Goal: Task Accomplishment & Management: Complete application form

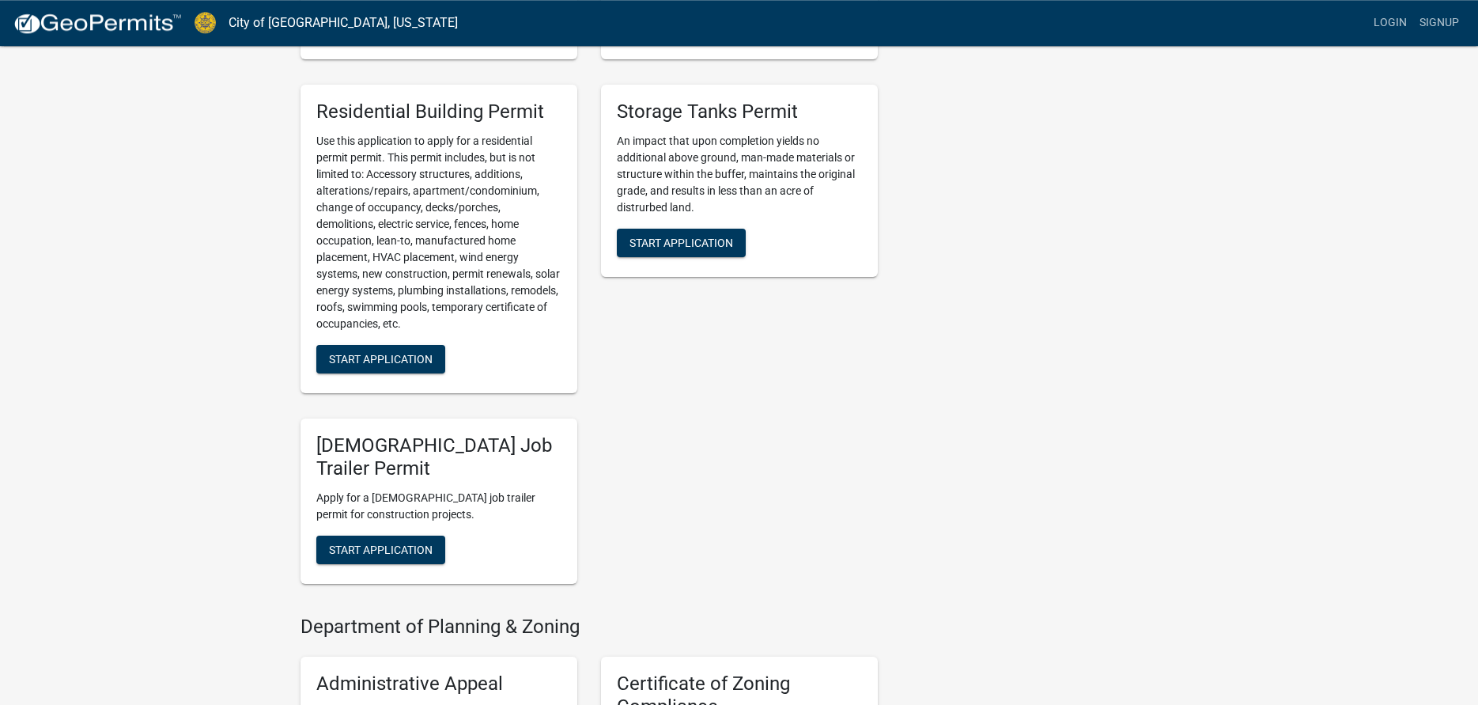
scroll to position [807, 0]
click at [409, 351] on span "Start Application" at bounding box center [381, 357] width 104 height 13
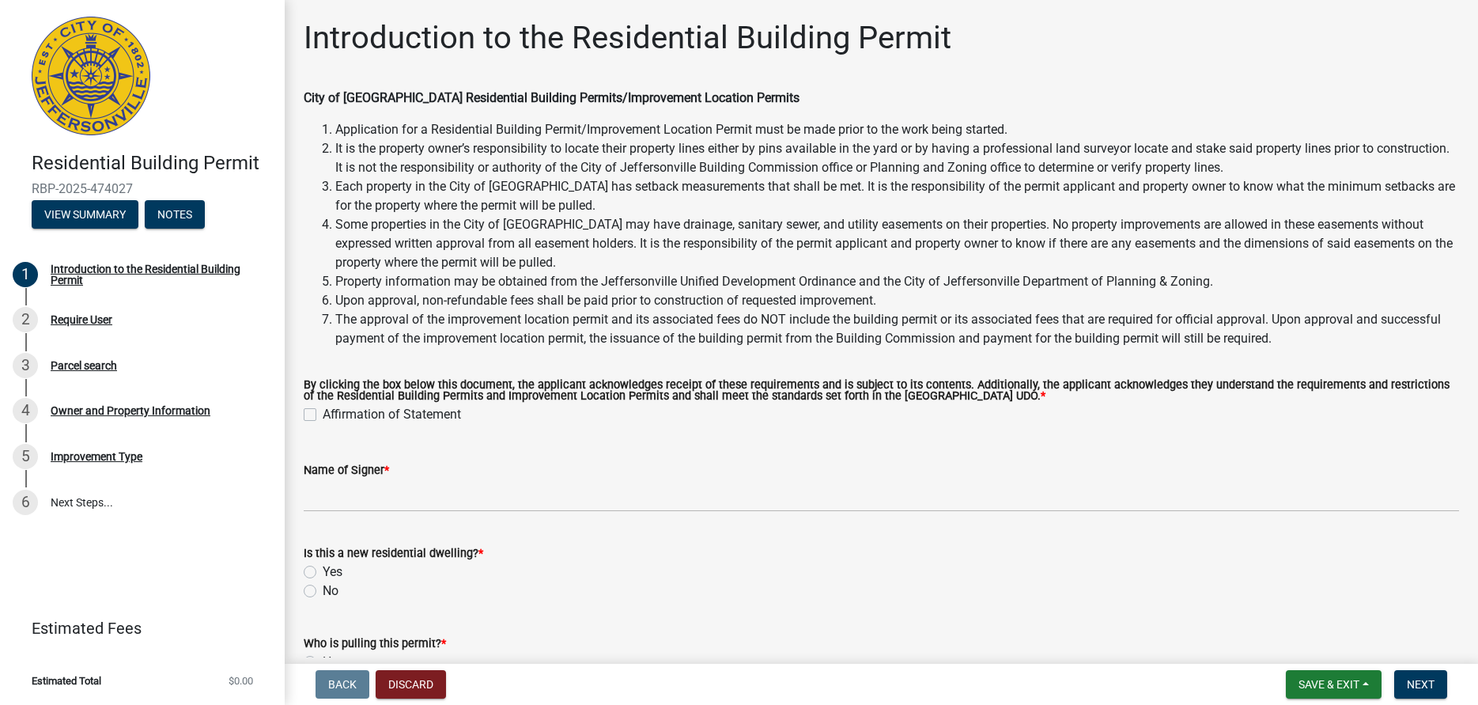
click at [323, 411] on label "Affirmation of Statement" at bounding box center [392, 414] width 138 height 19
click at [323, 411] on input "Affirmation of Statement" at bounding box center [328, 410] width 10 height 10
checkbox input "true"
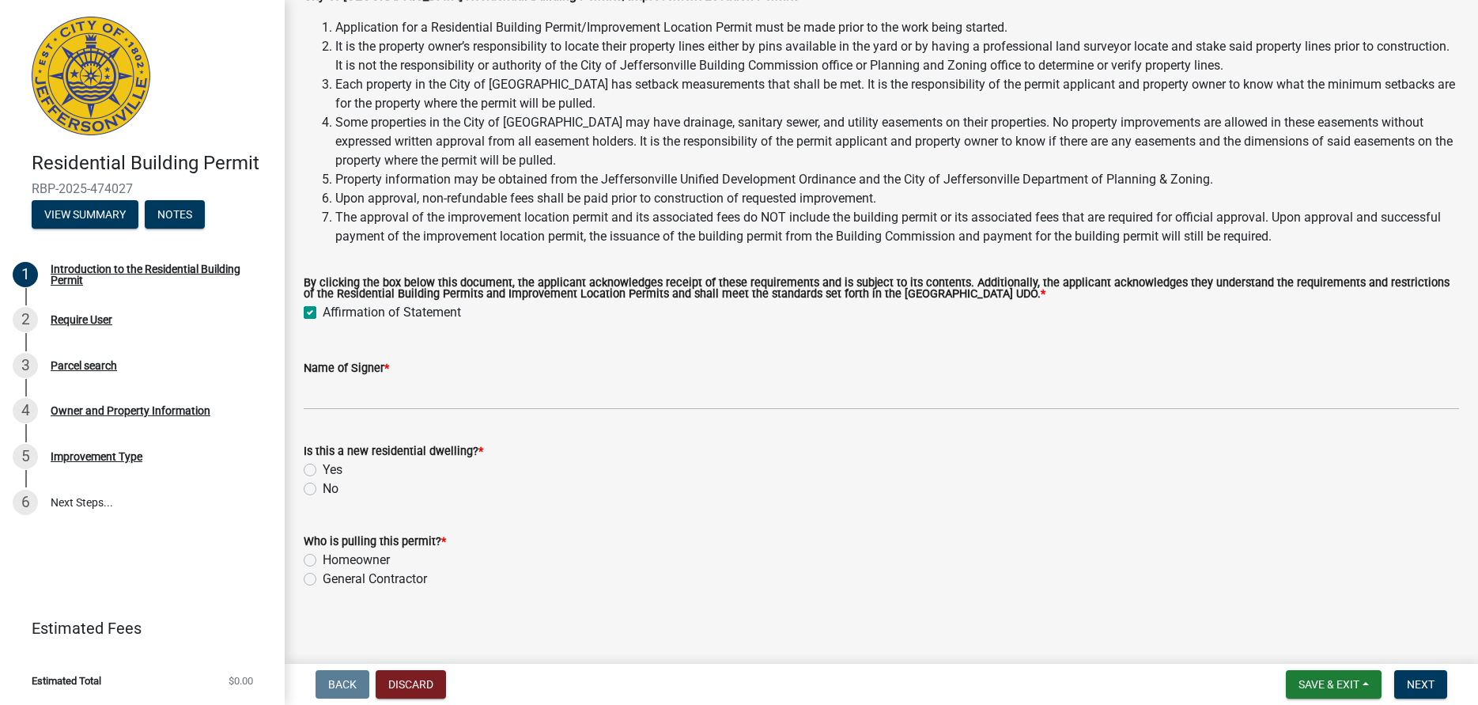
scroll to position [110, 0]
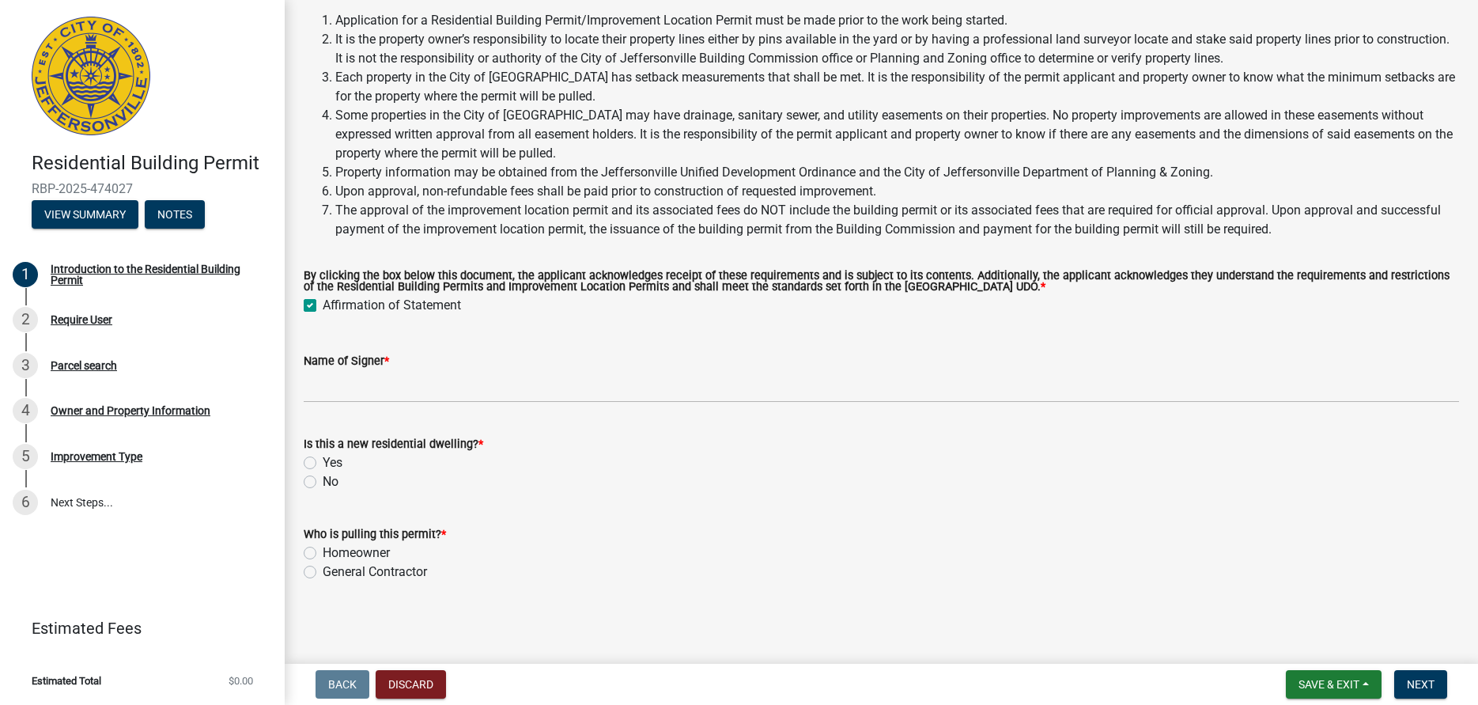
click at [323, 482] on label "No" at bounding box center [331, 481] width 16 height 19
click at [323, 482] on input "No" at bounding box center [328, 477] width 10 height 10
radio input "true"
click at [323, 571] on label "General Contractor" at bounding box center [375, 571] width 104 height 19
click at [323, 571] on input "General Contractor" at bounding box center [328, 567] width 10 height 10
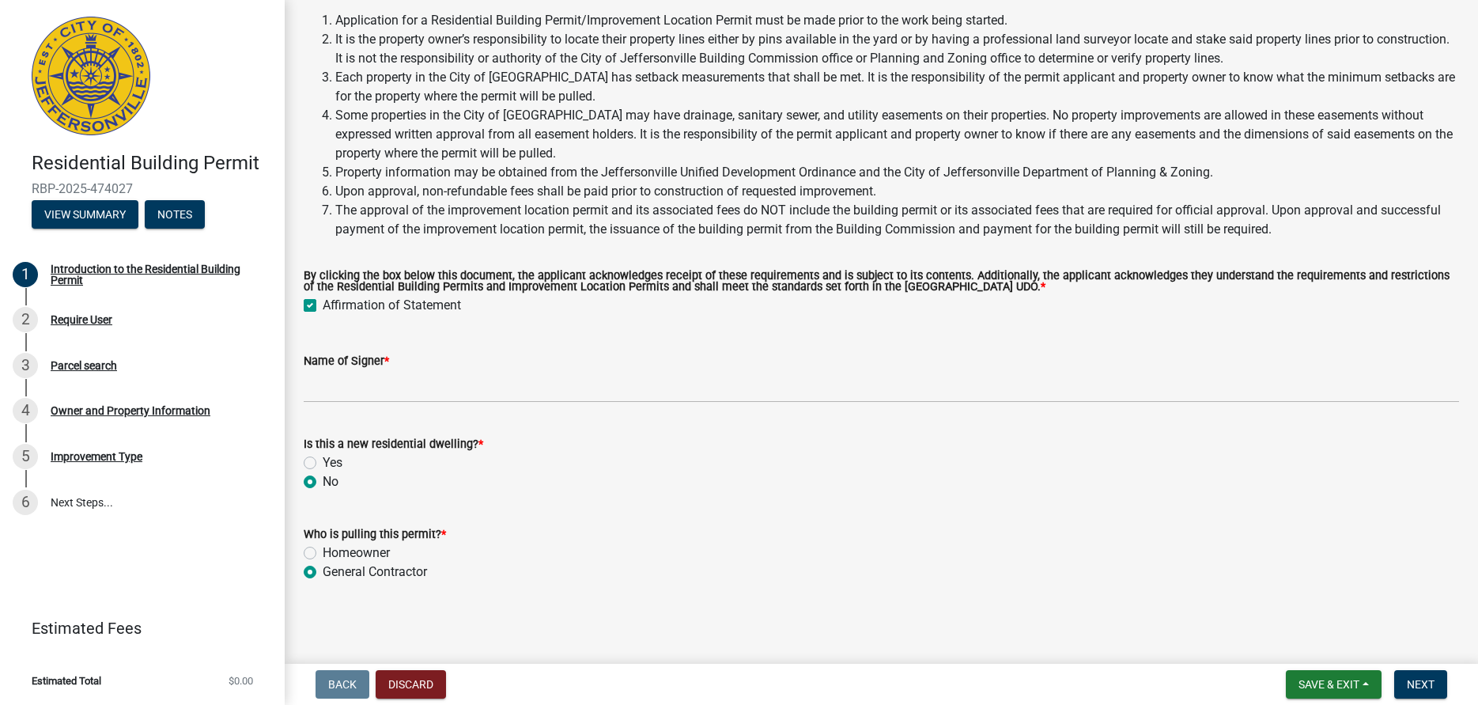
radio input "true"
click at [1423, 684] on span "Next" at bounding box center [1421, 684] width 28 height 13
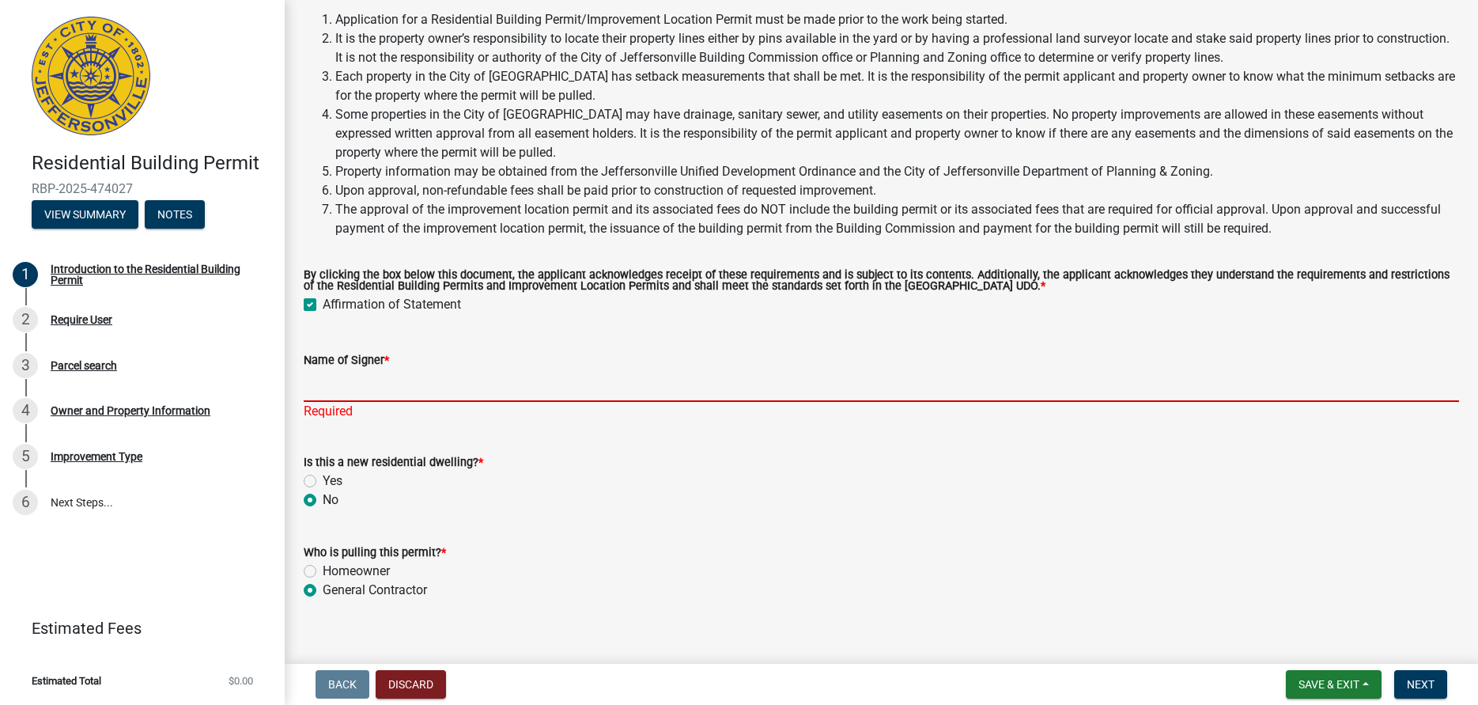
click at [327, 389] on input "Name of Signer *" at bounding box center [881, 385] width 1155 height 32
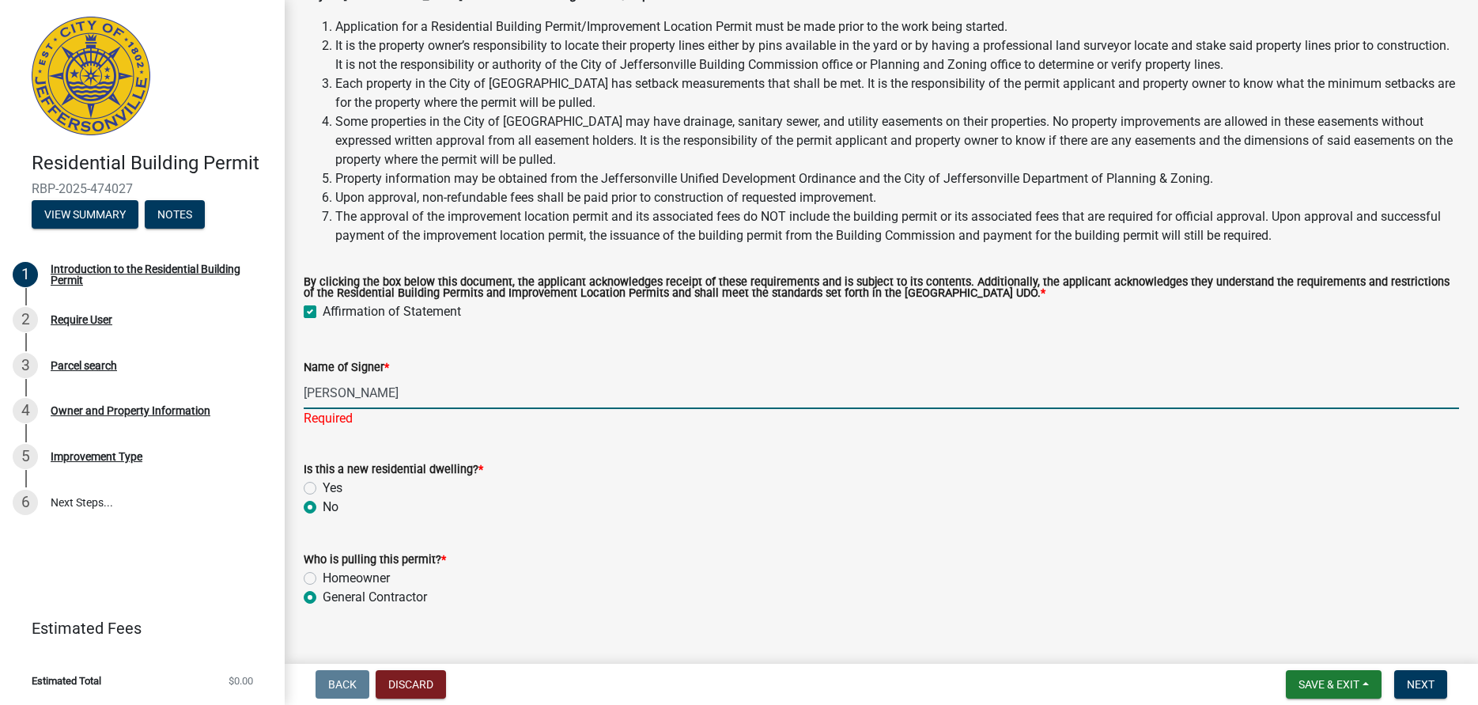
scroll to position [129, 0]
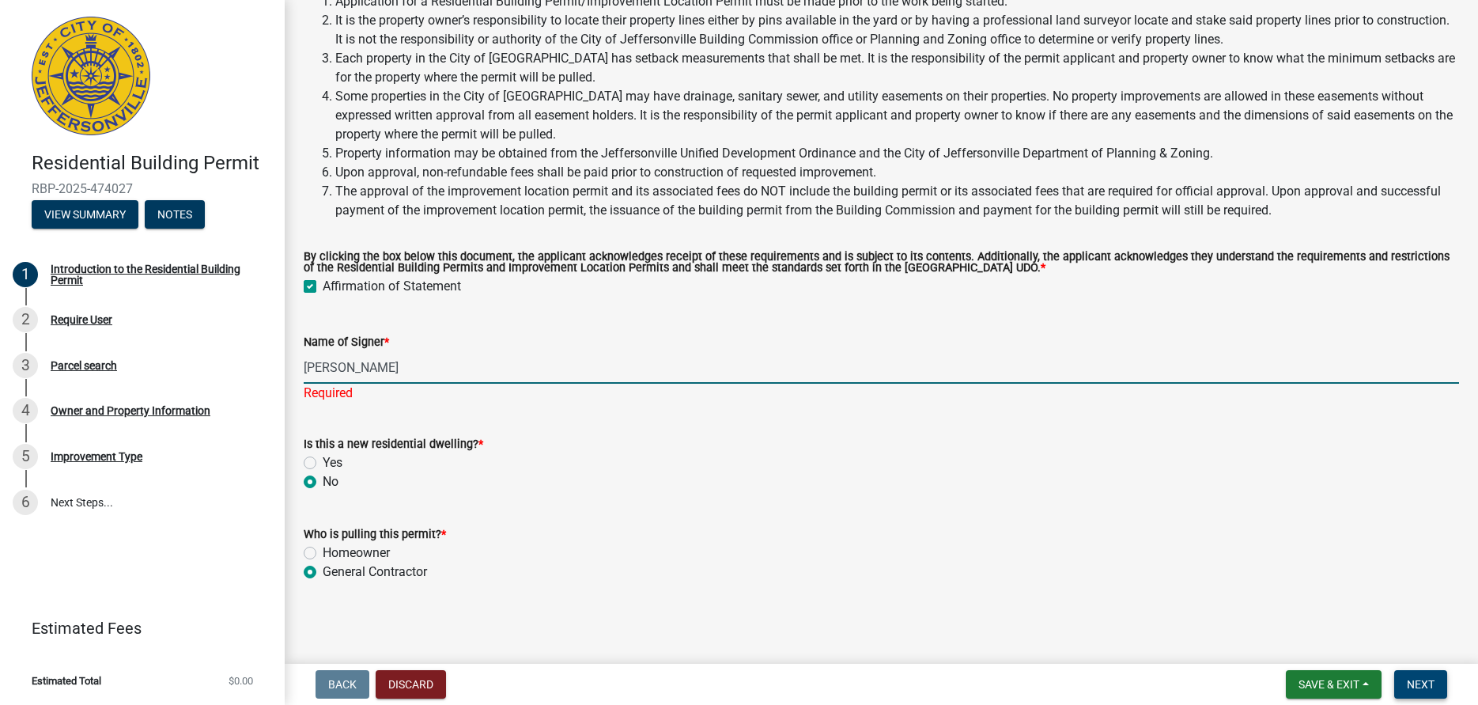
type input "[PERSON_NAME]"
click at [1426, 689] on span "Next" at bounding box center [1421, 684] width 28 height 13
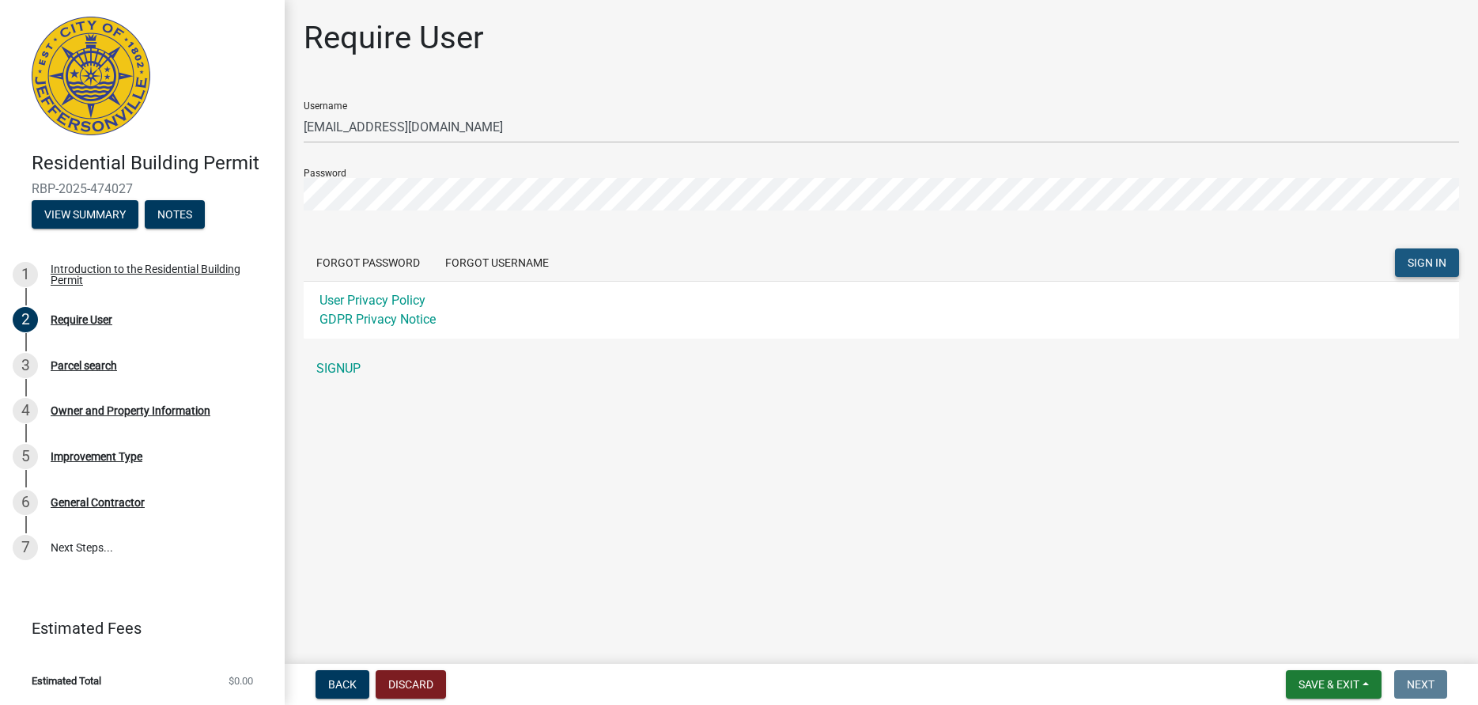
click at [1429, 266] on span "SIGN IN" at bounding box center [1427, 262] width 39 height 13
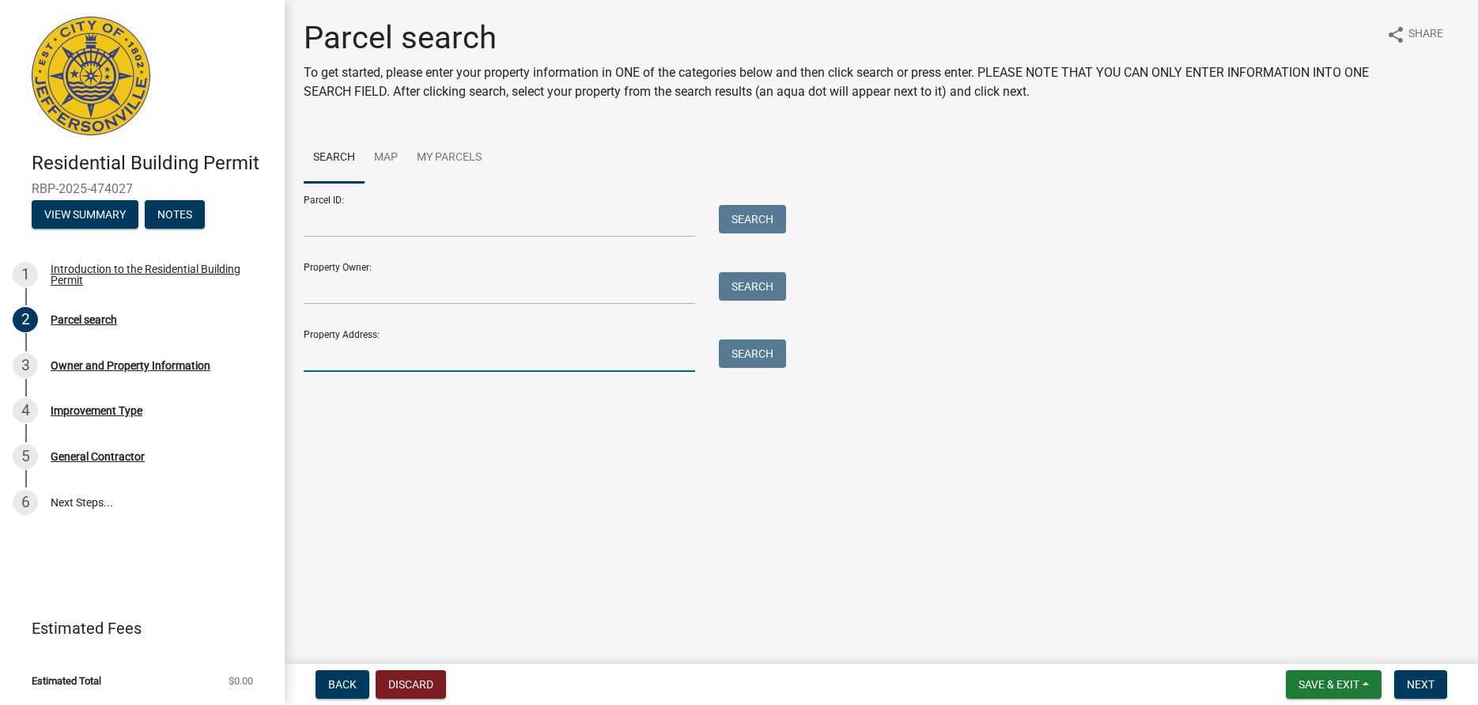
click at [360, 367] on input "Property Address:" at bounding box center [499, 355] width 391 height 32
type input "[STREET_ADDRESS][PERSON_NAME]"
click at [743, 357] on button "Search" at bounding box center [752, 353] width 67 height 28
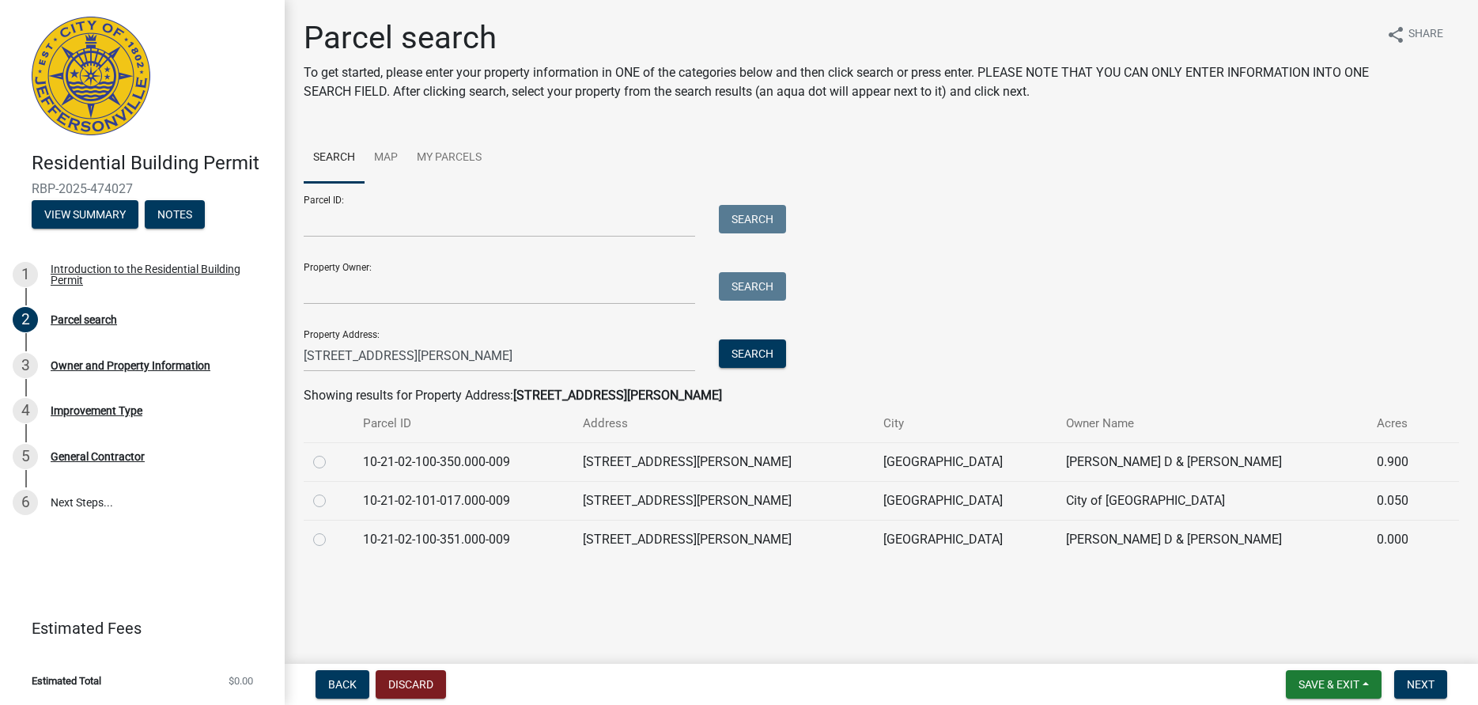
click at [332, 452] on label at bounding box center [332, 452] width 0 height 0
click at [332, 459] on input "radio" at bounding box center [337, 457] width 10 height 10
radio input "true"
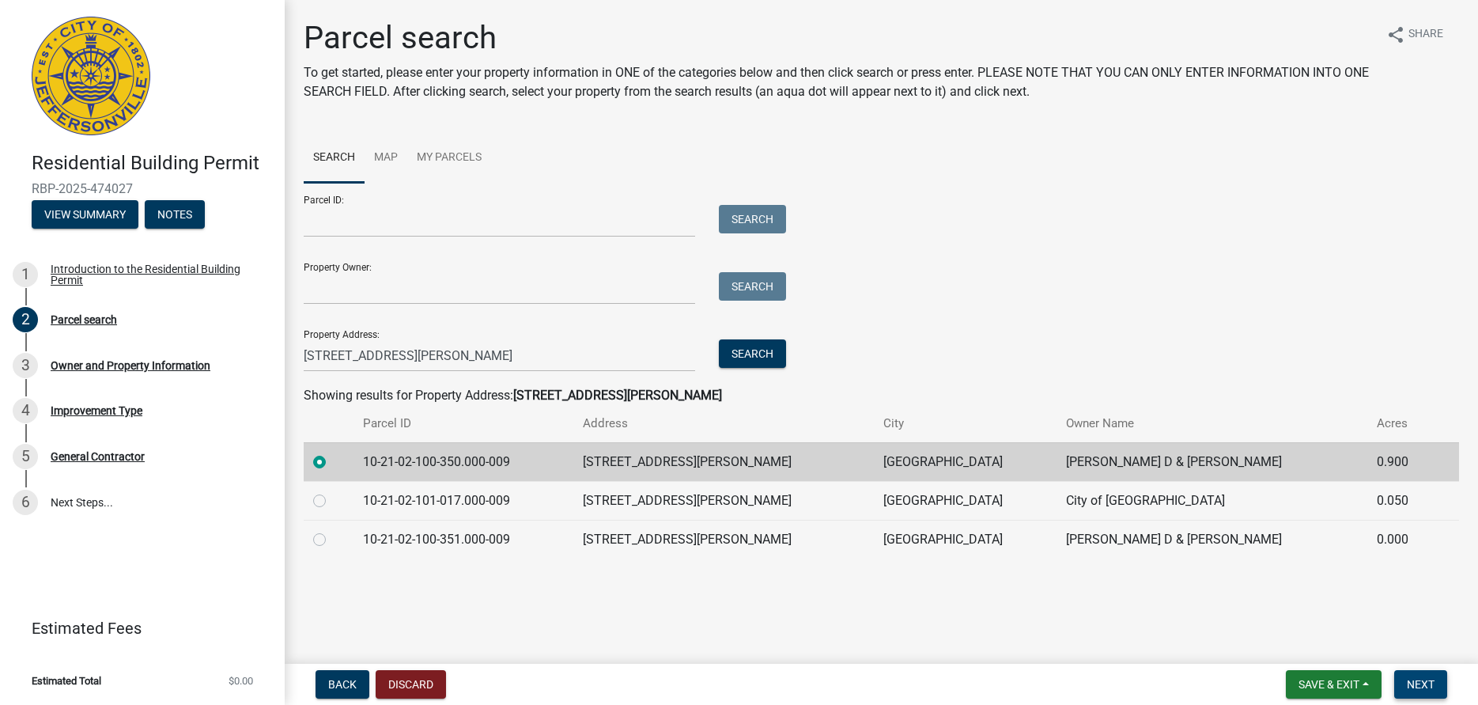
click at [1428, 688] on span "Next" at bounding box center [1421, 684] width 28 height 13
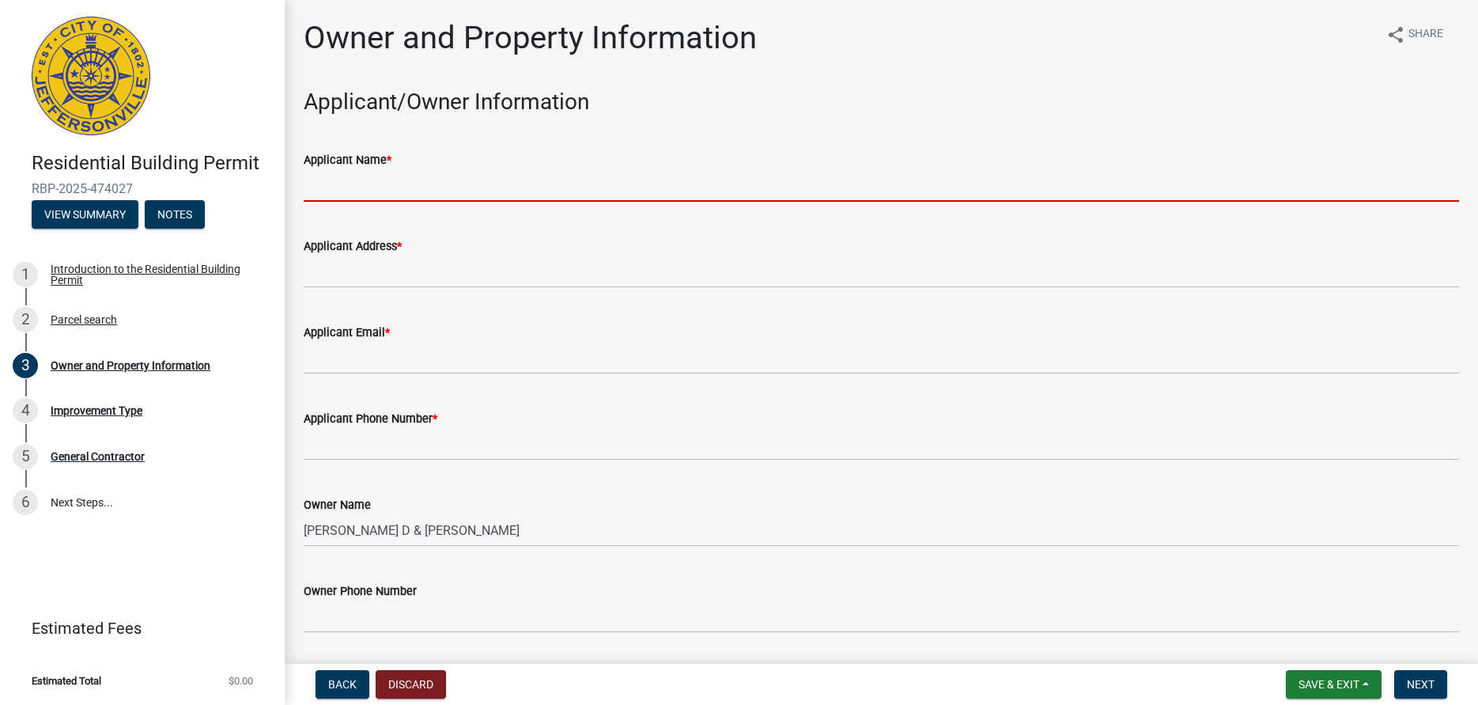
click at [391, 195] on input "Applicant Name *" at bounding box center [881, 185] width 1155 height 32
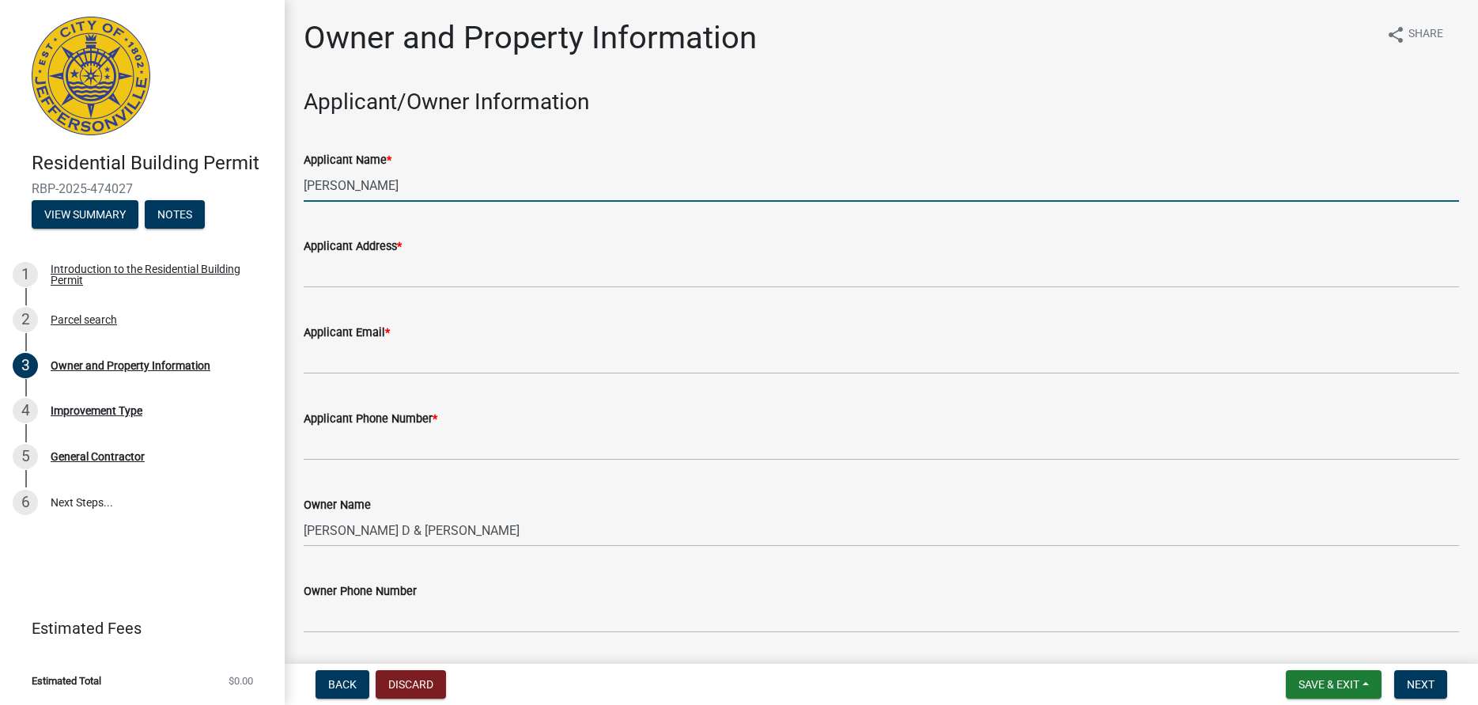
type input "[PERSON_NAME]"
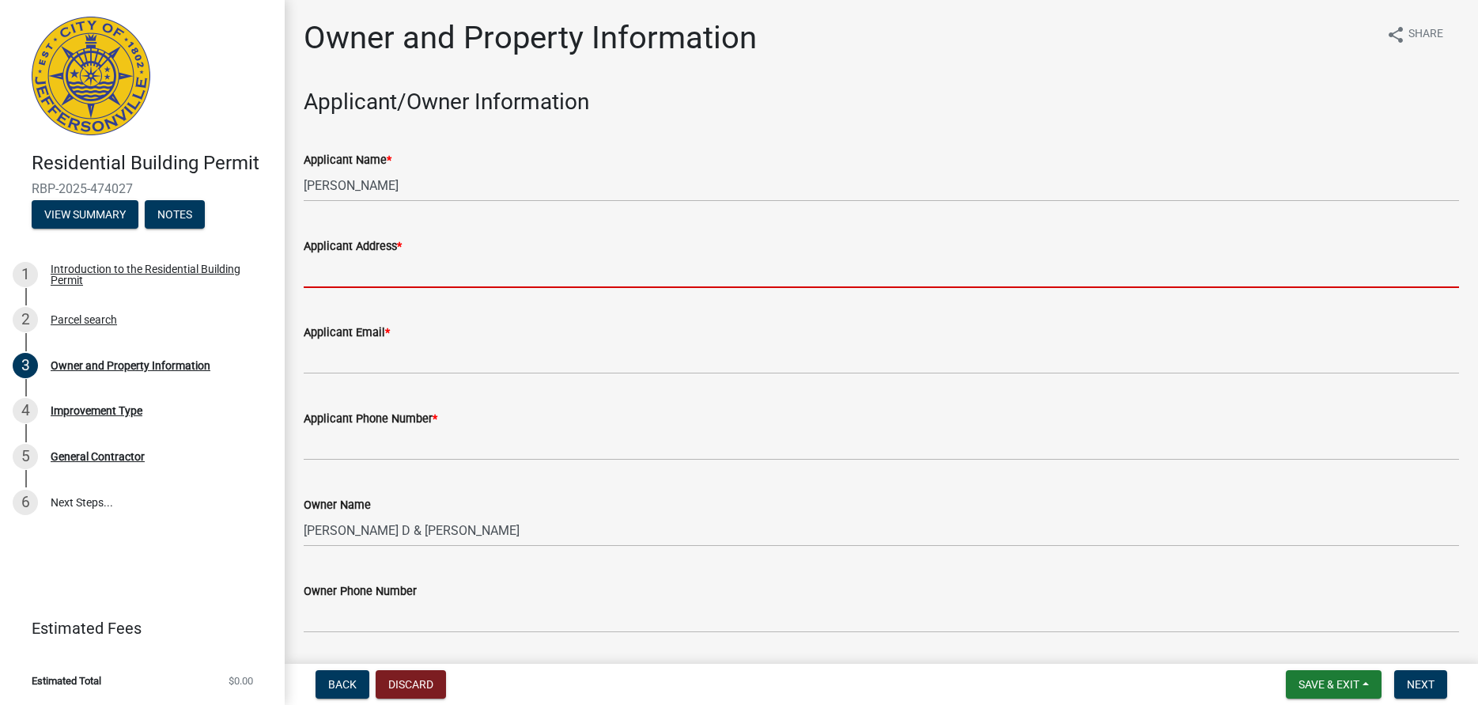
click at [396, 273] on input "Applicant Address *" at bounding box center [881, 271] width 1155 height 32
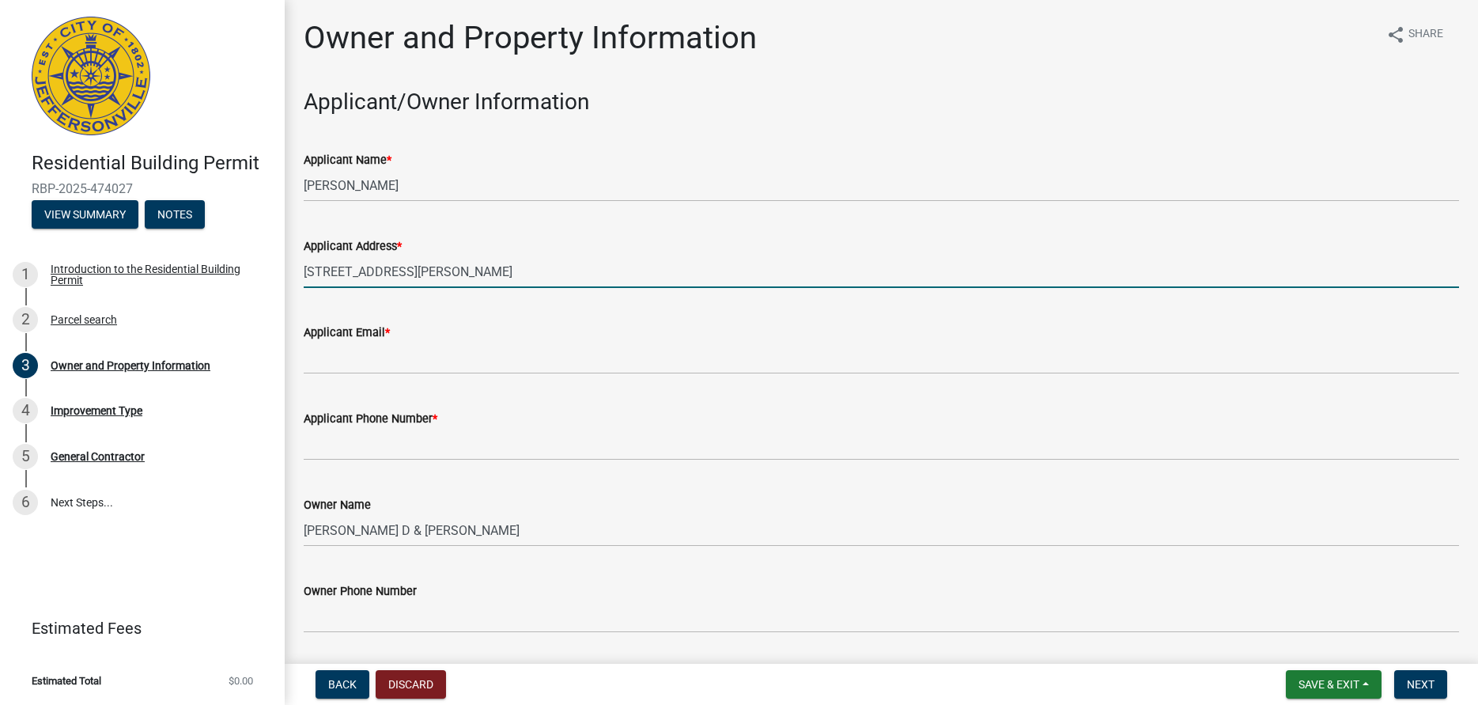
click at [429, 278] on input "[STREET_ADDRESS][PERSON_NAME]" at bounding box center [881, 271] width 1155 height 32
type input "[STREET_ADDRESS][PERSON_NAME]"
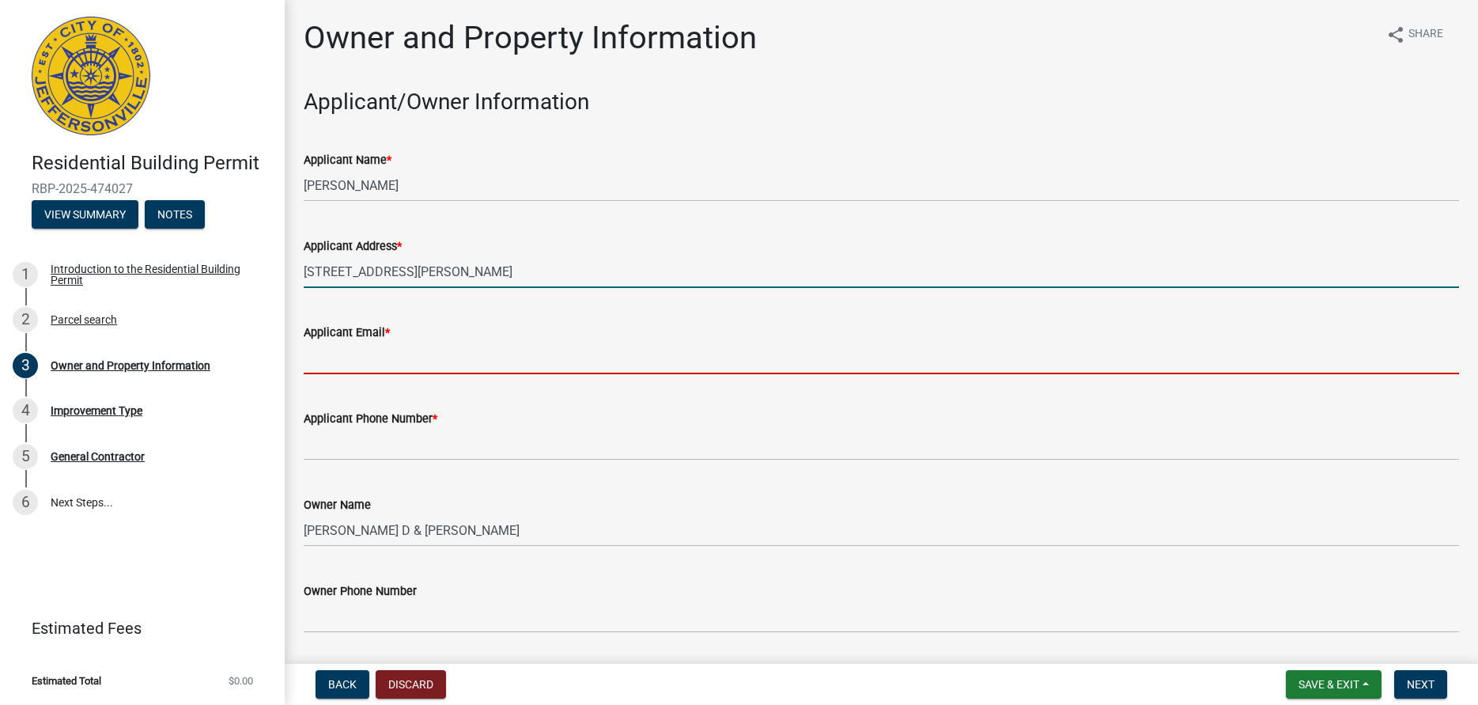
type input "[EMAIL_ADDRESS][DOMAIN_NAME]"
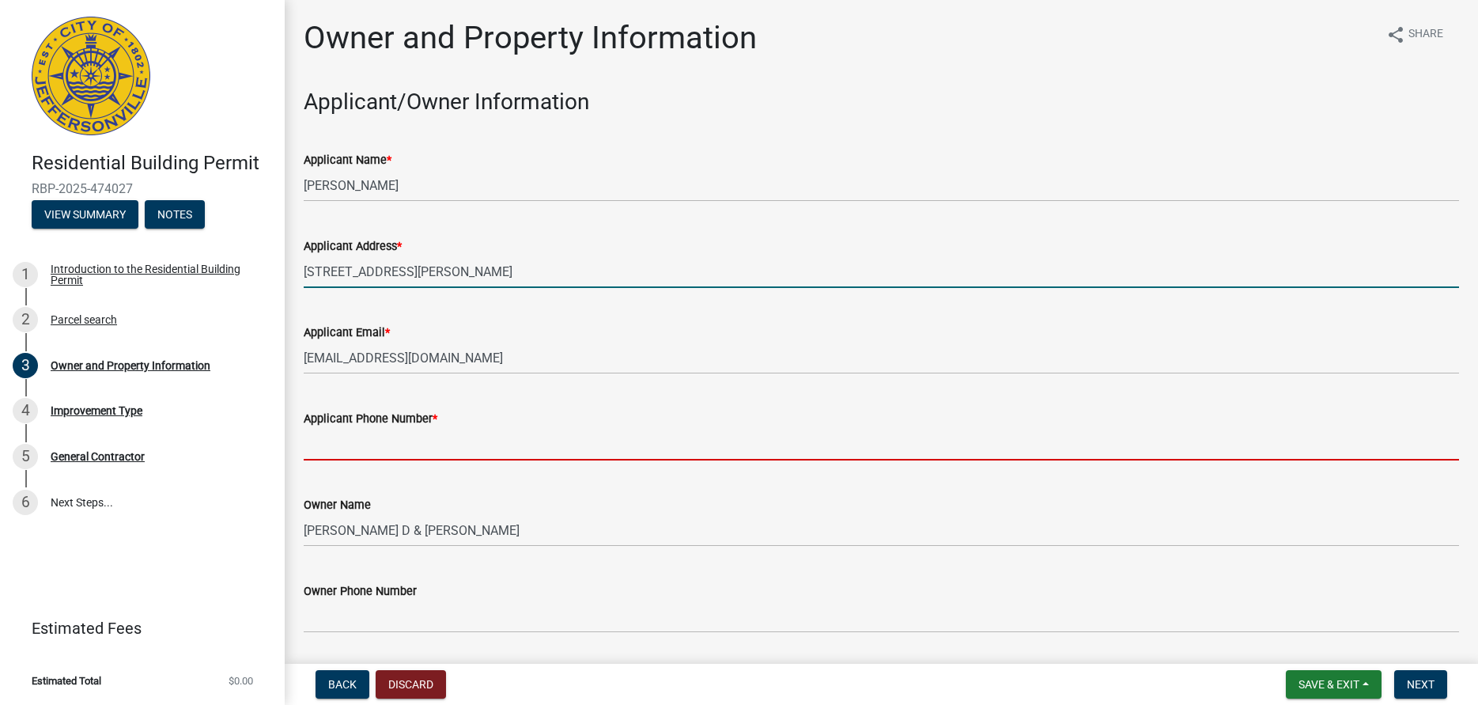
type input "5022992174"
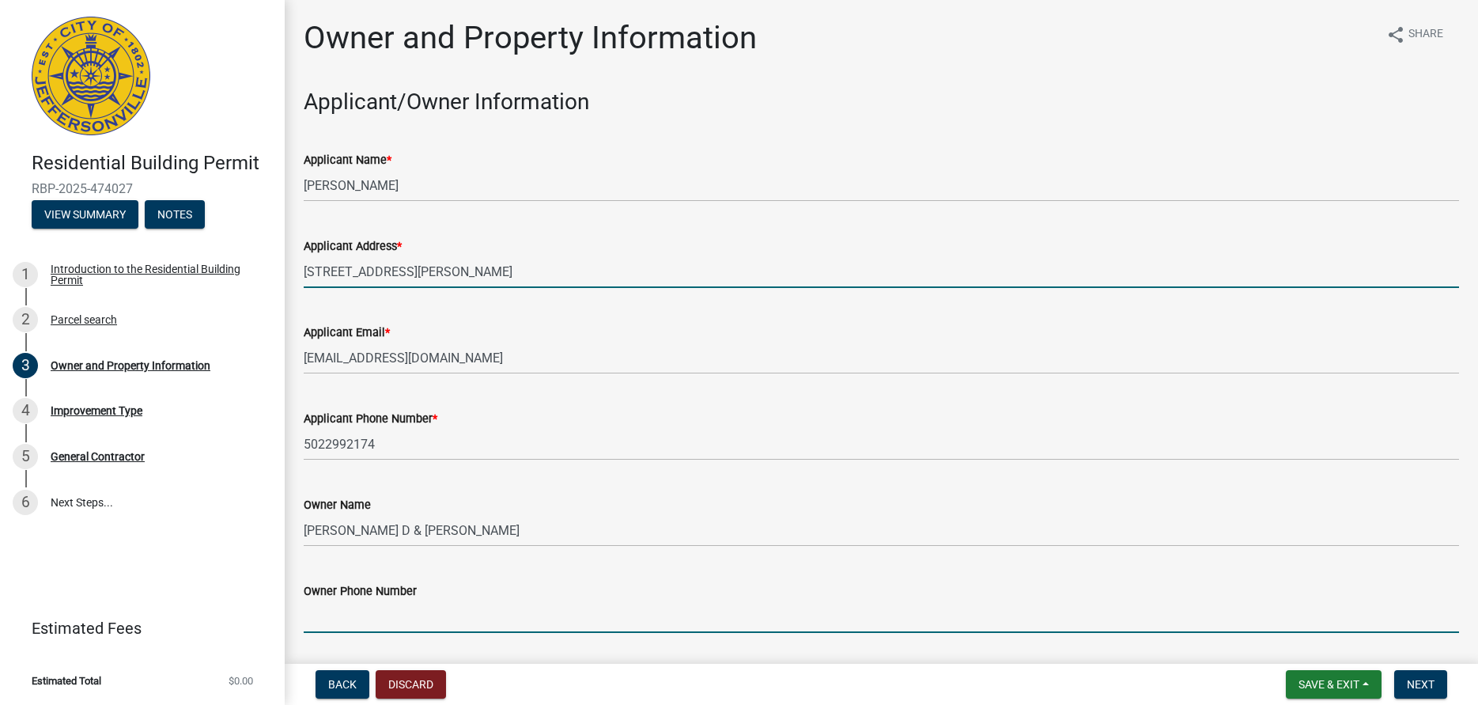
type input "5022992174"
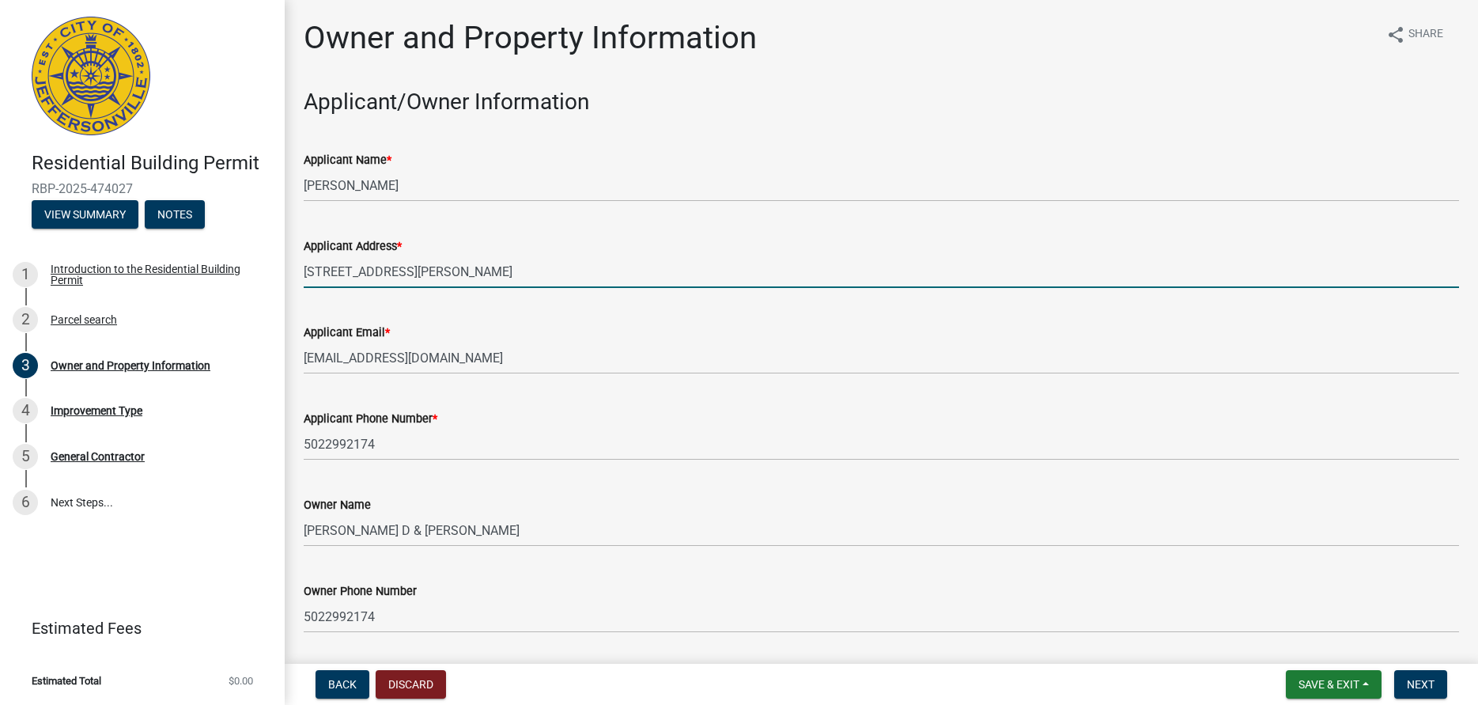
type input "5022992174"
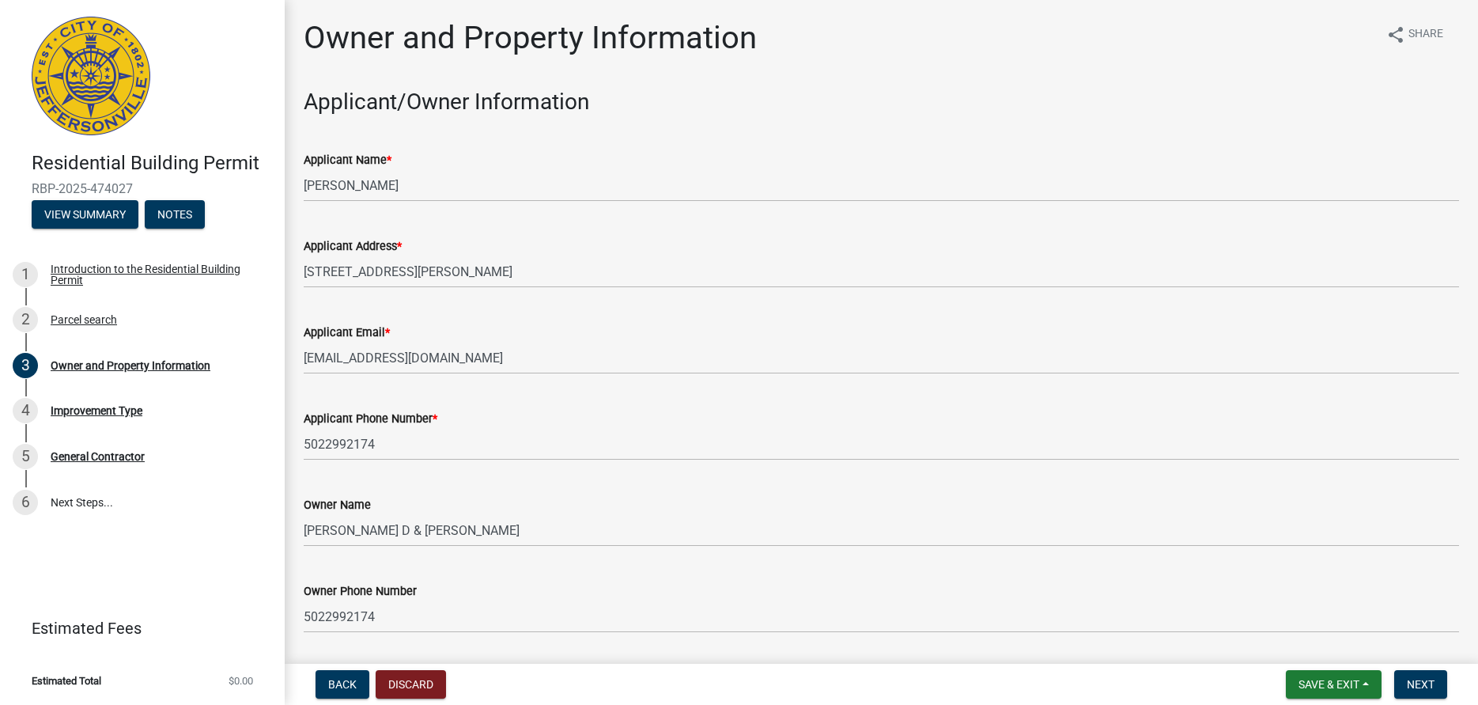
click at [375, 294] on wm-data-entity-input "Applicant Address * [STREET_ADDRESS][PERSON_NAME]" at bounding box center [881, 257] width 1155 height 86
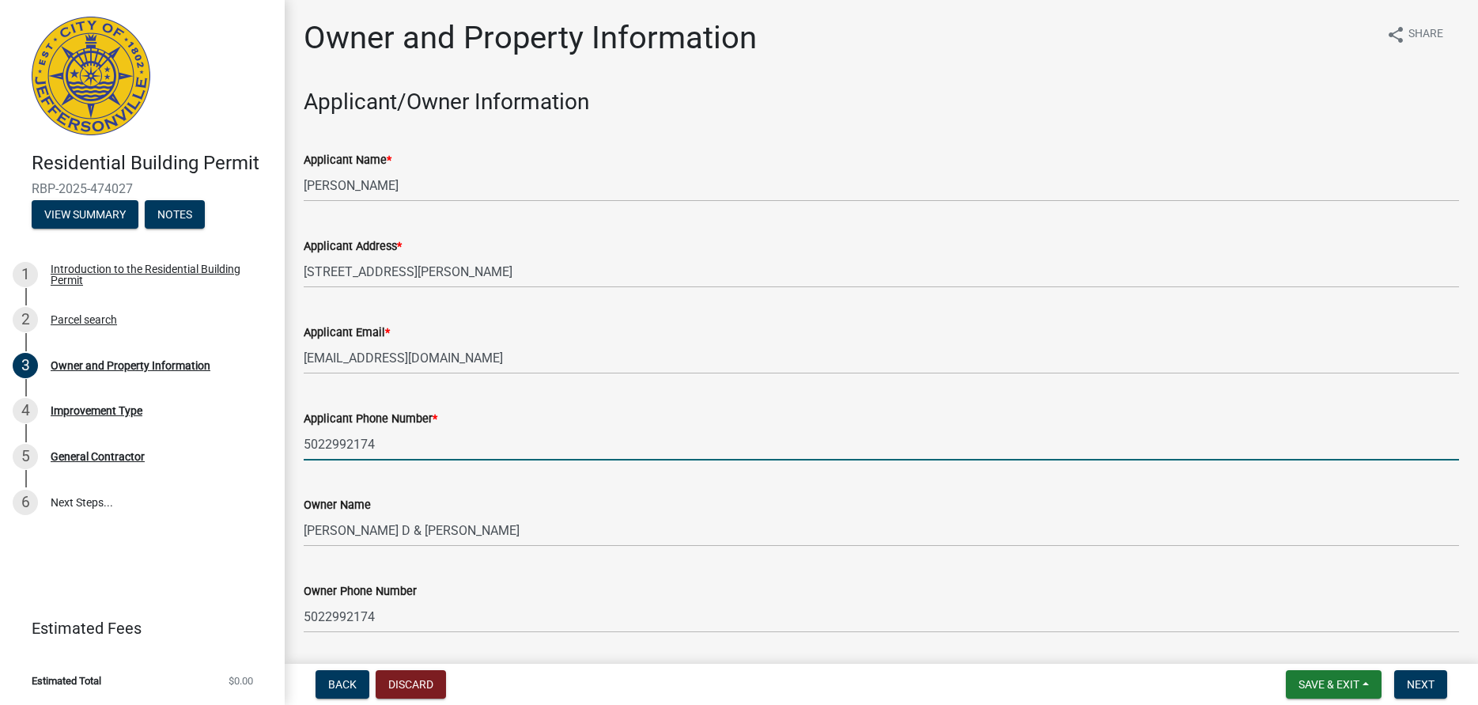
click at [397, 448] on input "5022992174" at bounding box center [881, 444] width 1155 height 32
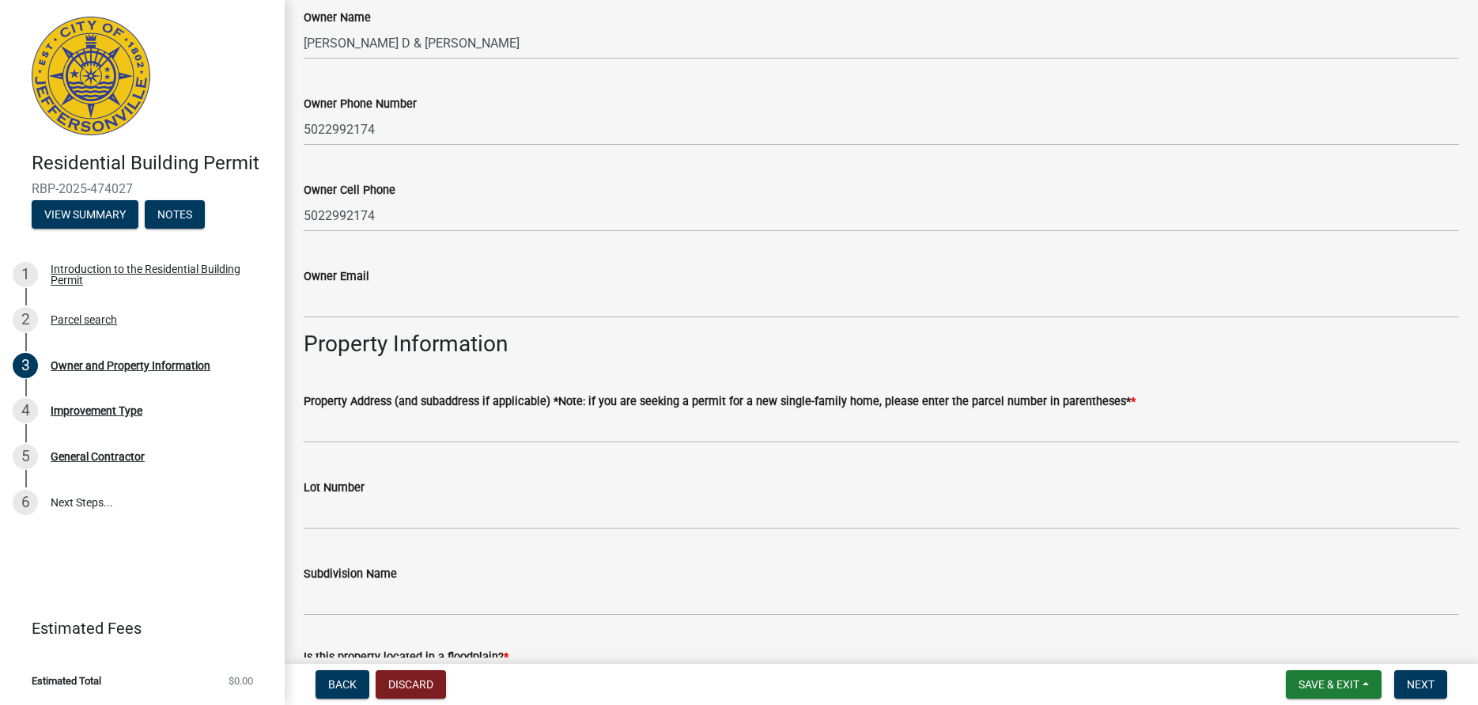
scroll to position [541, 0]
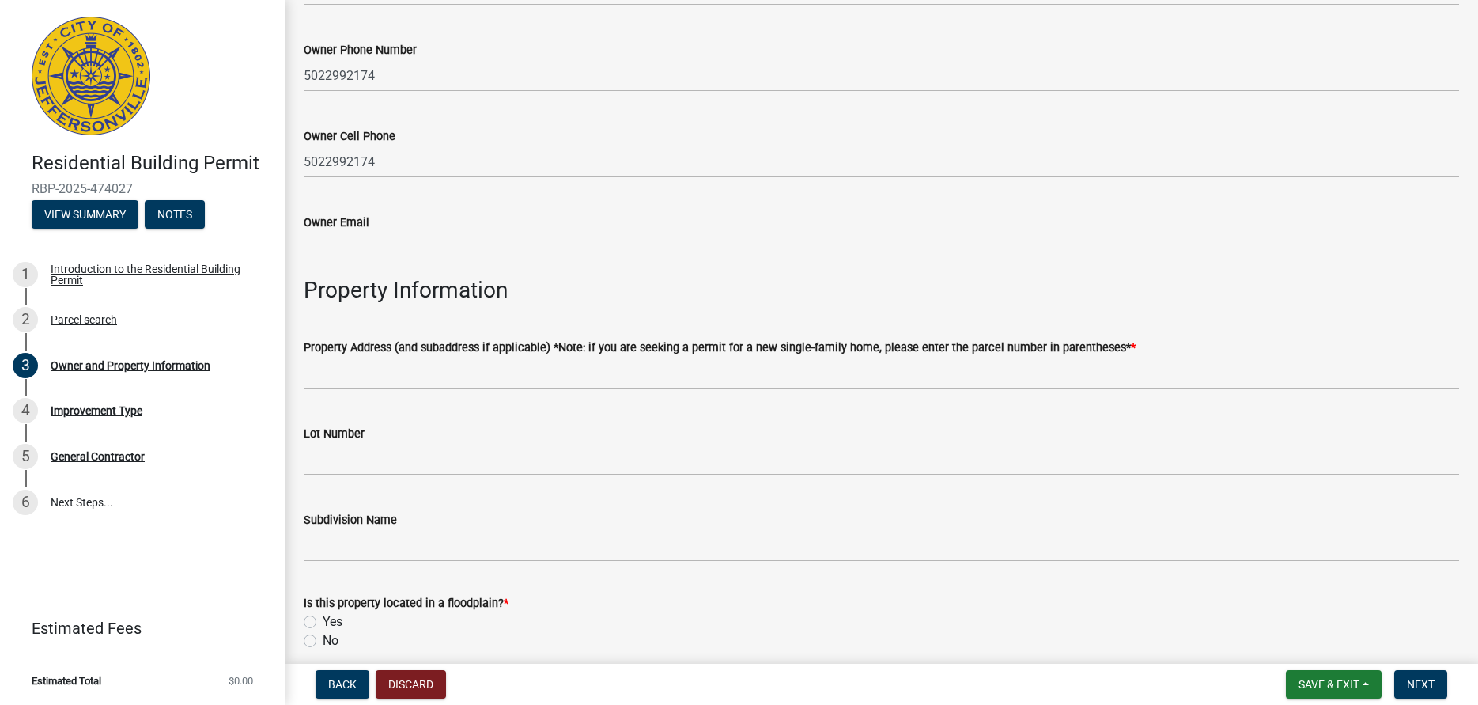
type input "5022995682"
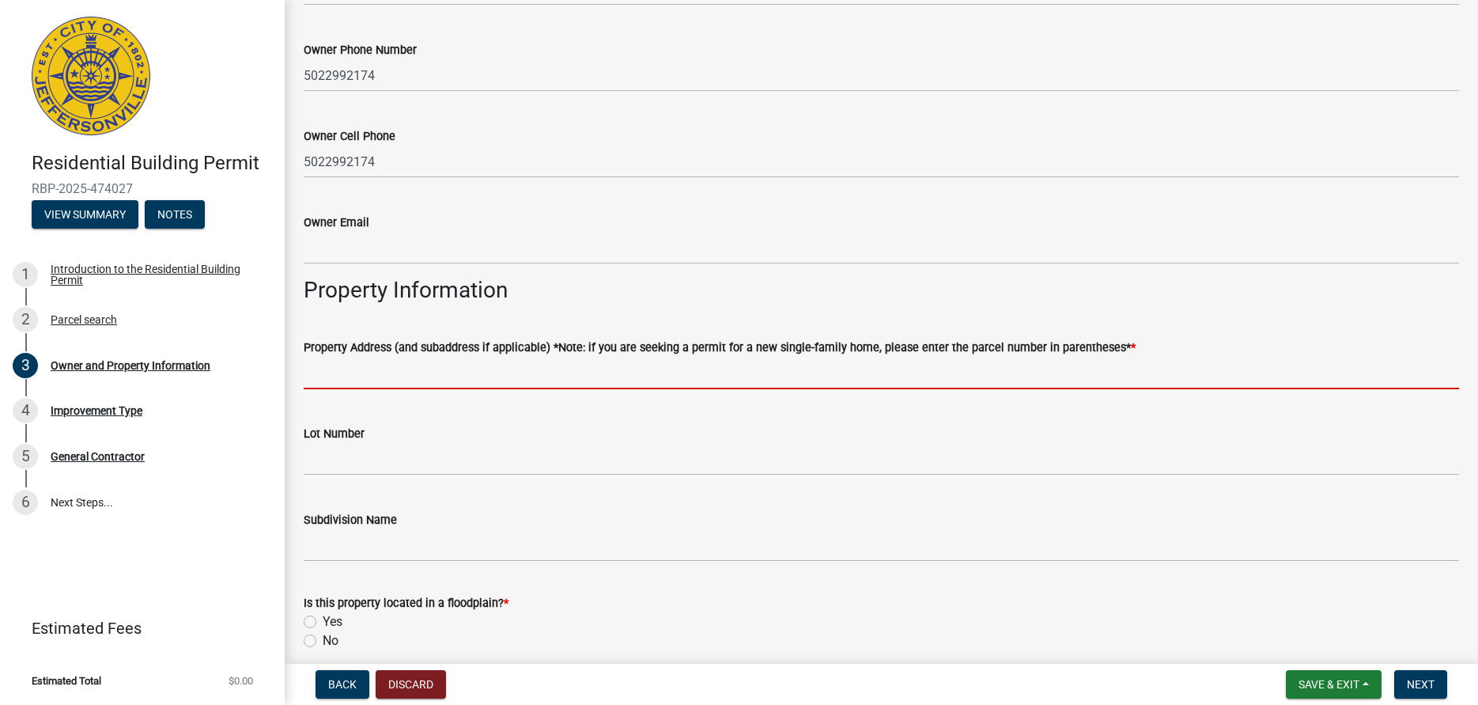
click at [405, 376] on input "Property Address (and subaddress if applicable) *Note: if you are seeking a per…" at bounding box center [881, 373] width 1155 height 32
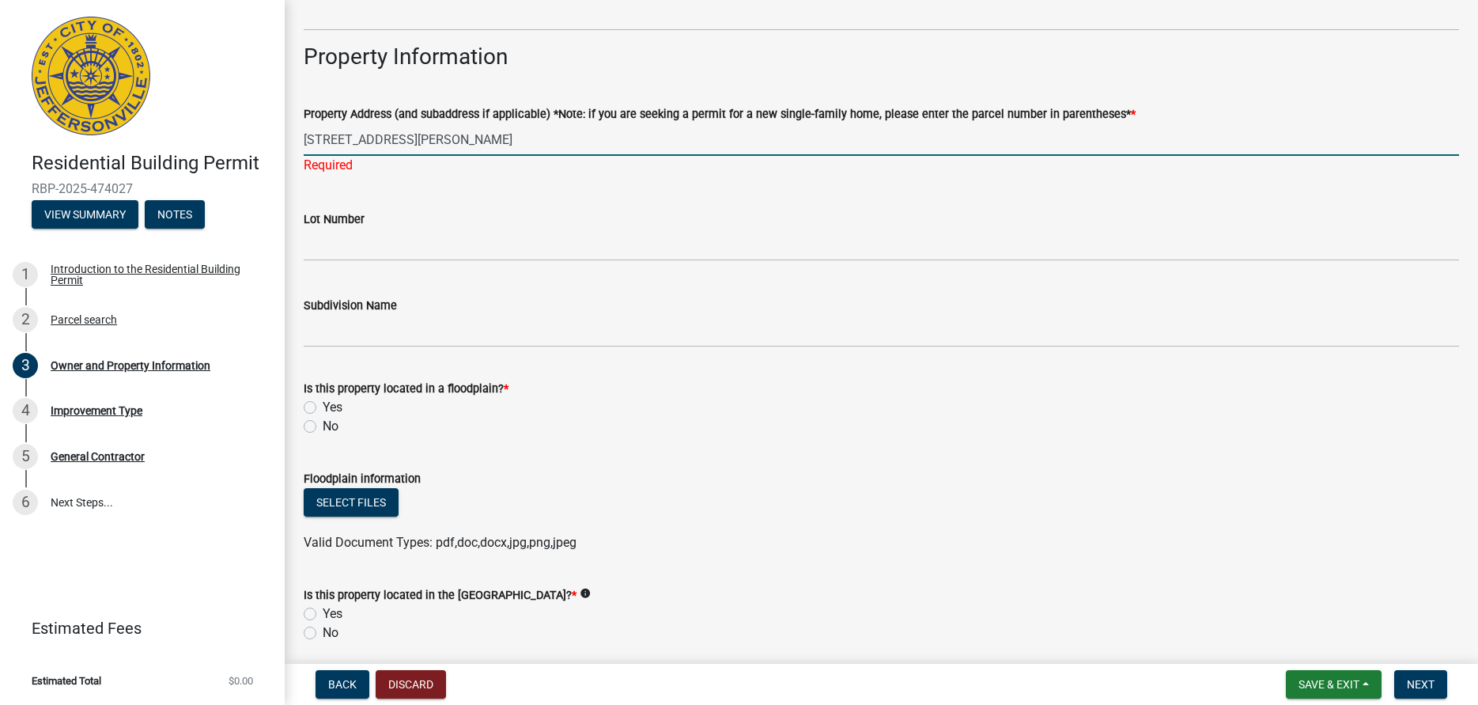
scroll to position [811, 0]
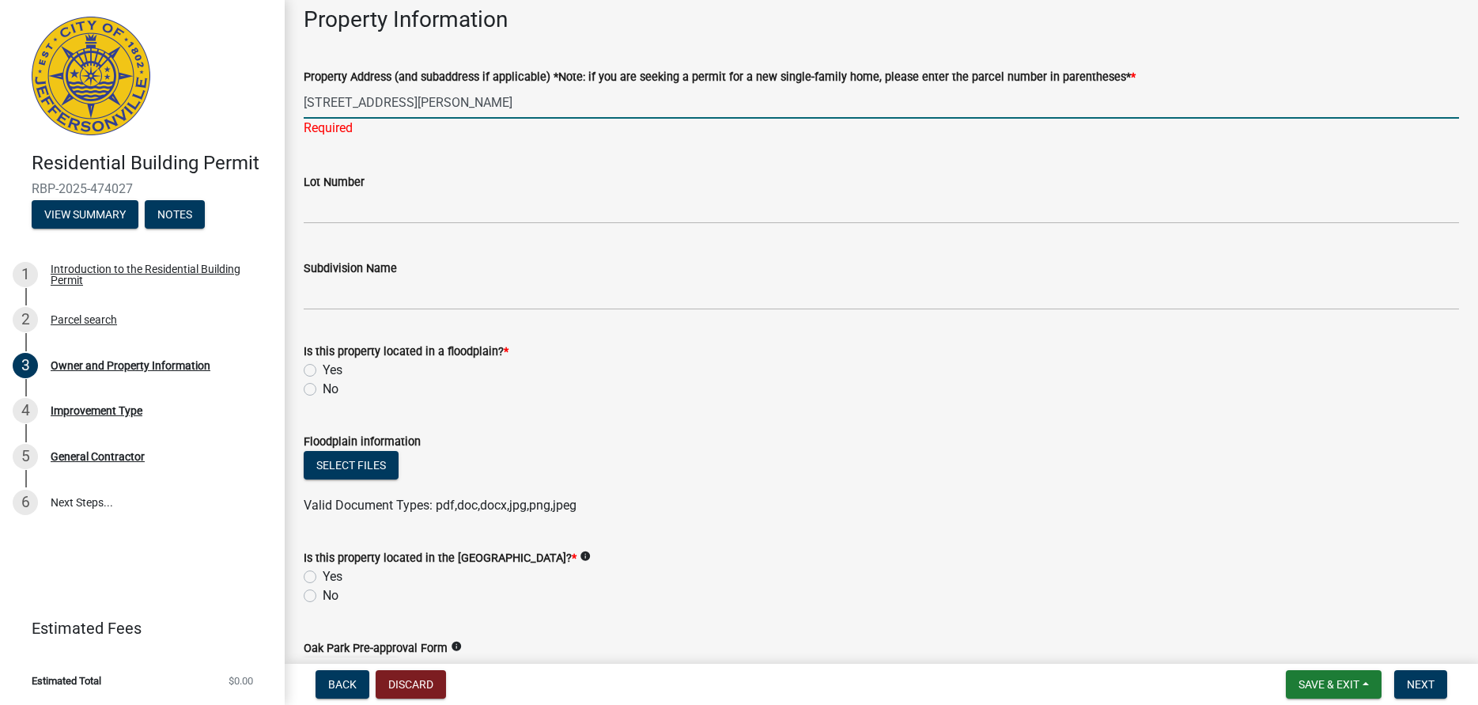
type input "[STREET_ADDRESS][PERSON_NAME]"
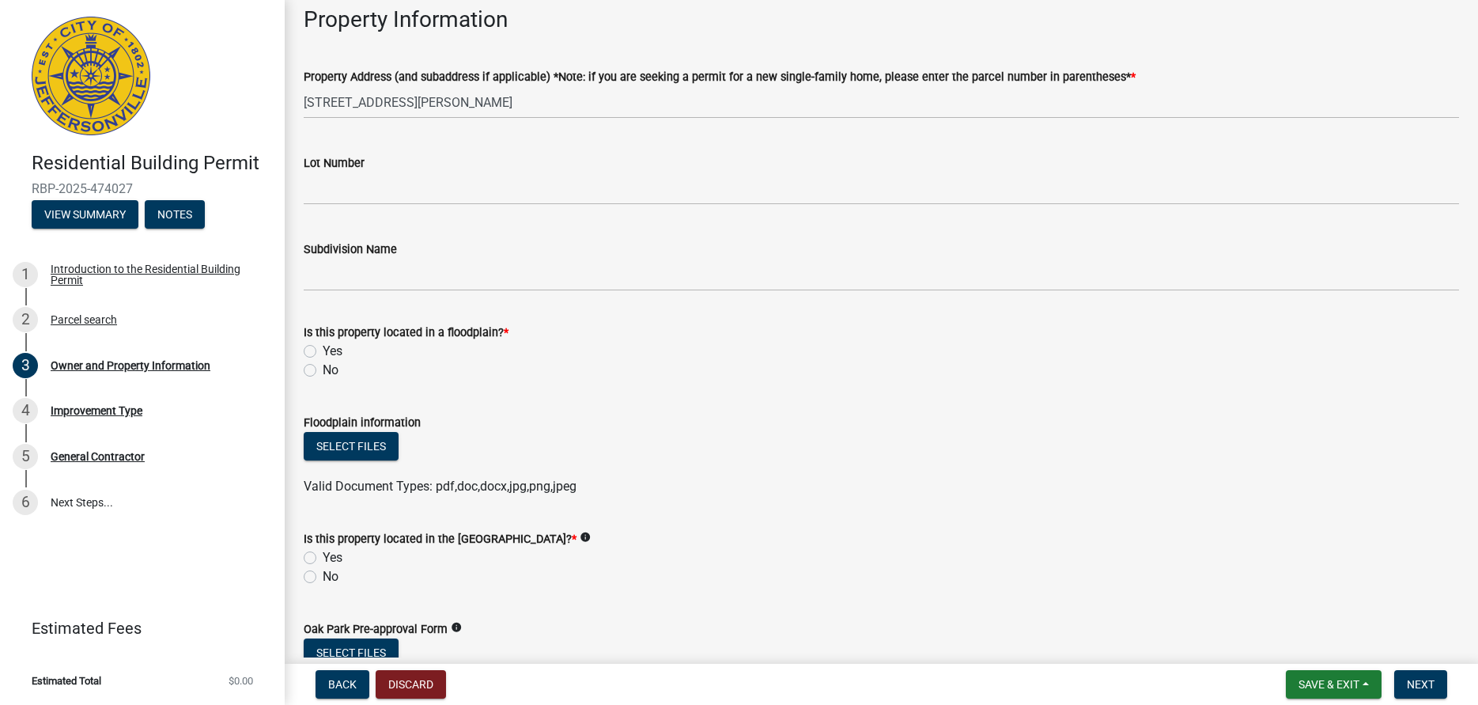
click at [313, 391] on wm-data-entity-input "Is this property located in a floodplain? * Yes No" at bounding box center [881, 349] width 1155 height 90
click at [323, 368] on label "No" at bounding box center [331, 370] width 16 height 19
click at [323, 368] on input "No" at bounding box center [328, 366] width 10 height 10
radio input "true"
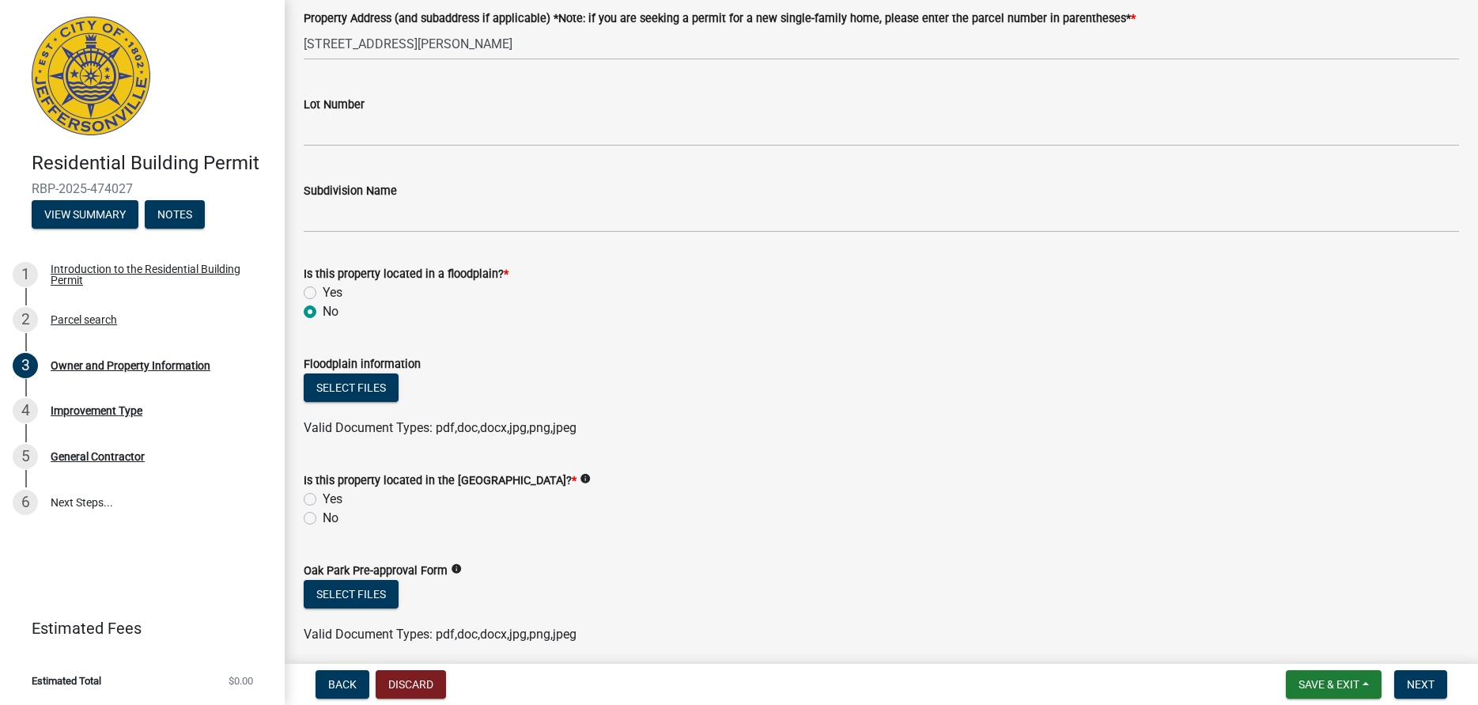
scroll to position [992, 0]
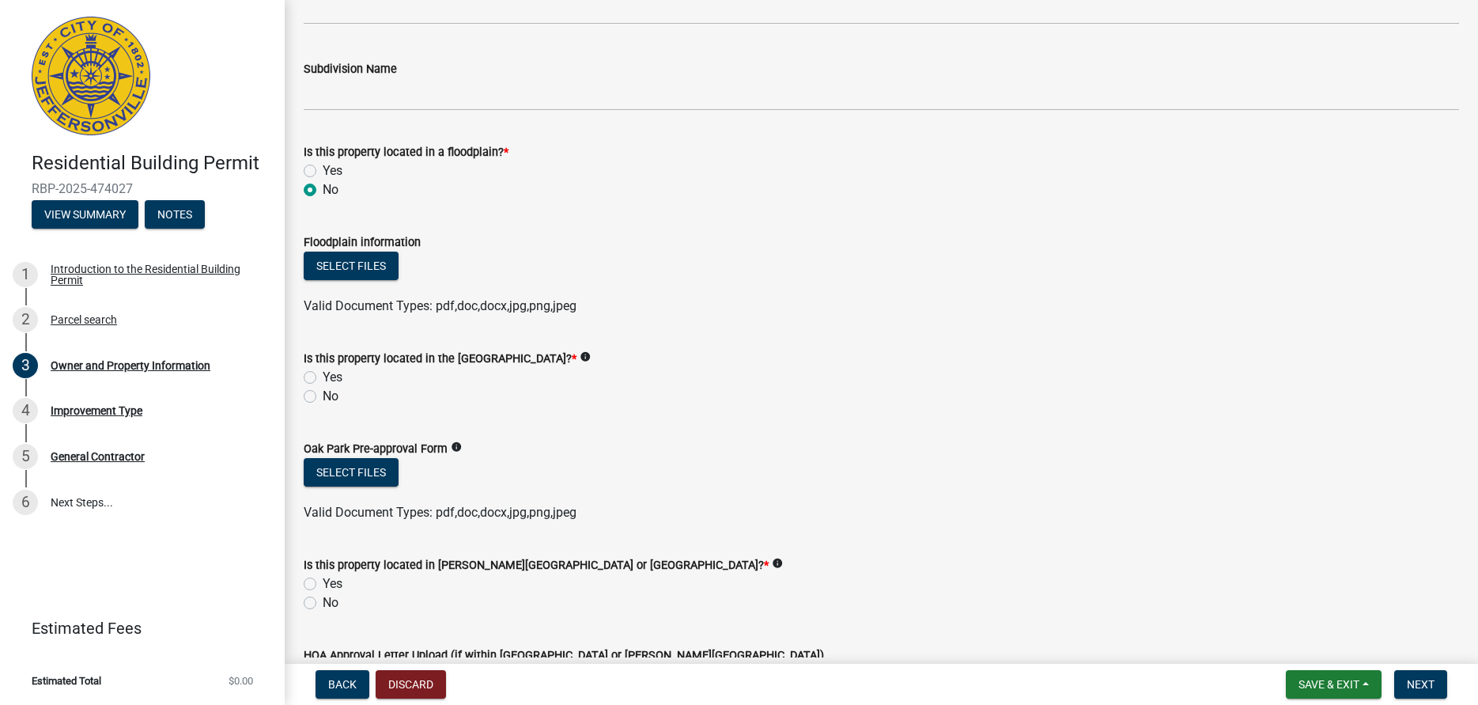
click at [323, 395] on label "No" at bounding box center [331, 396] width 16 height 19
click at [323, 395] on input "No" at bounding box center [328, 392] width 10 height 10
radio input "true"
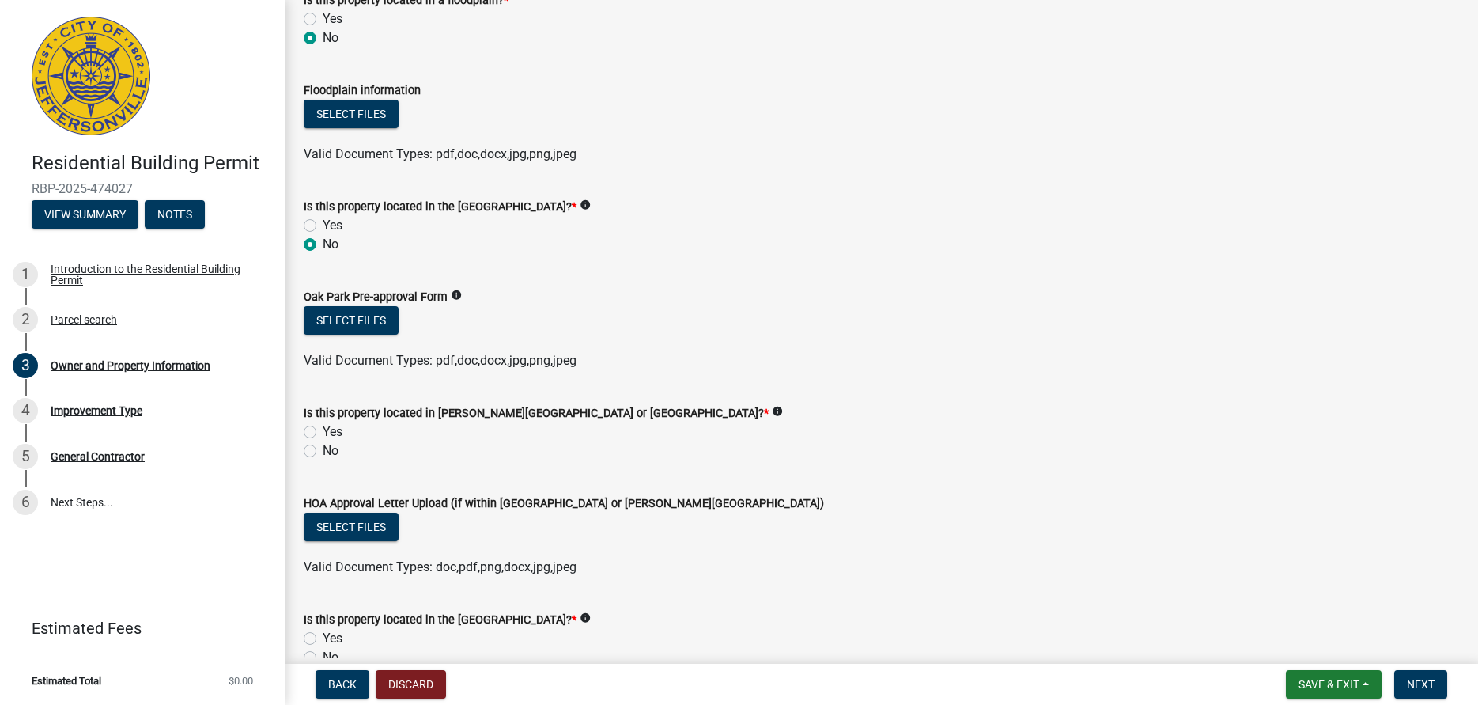
scroll to position [1172, 0]
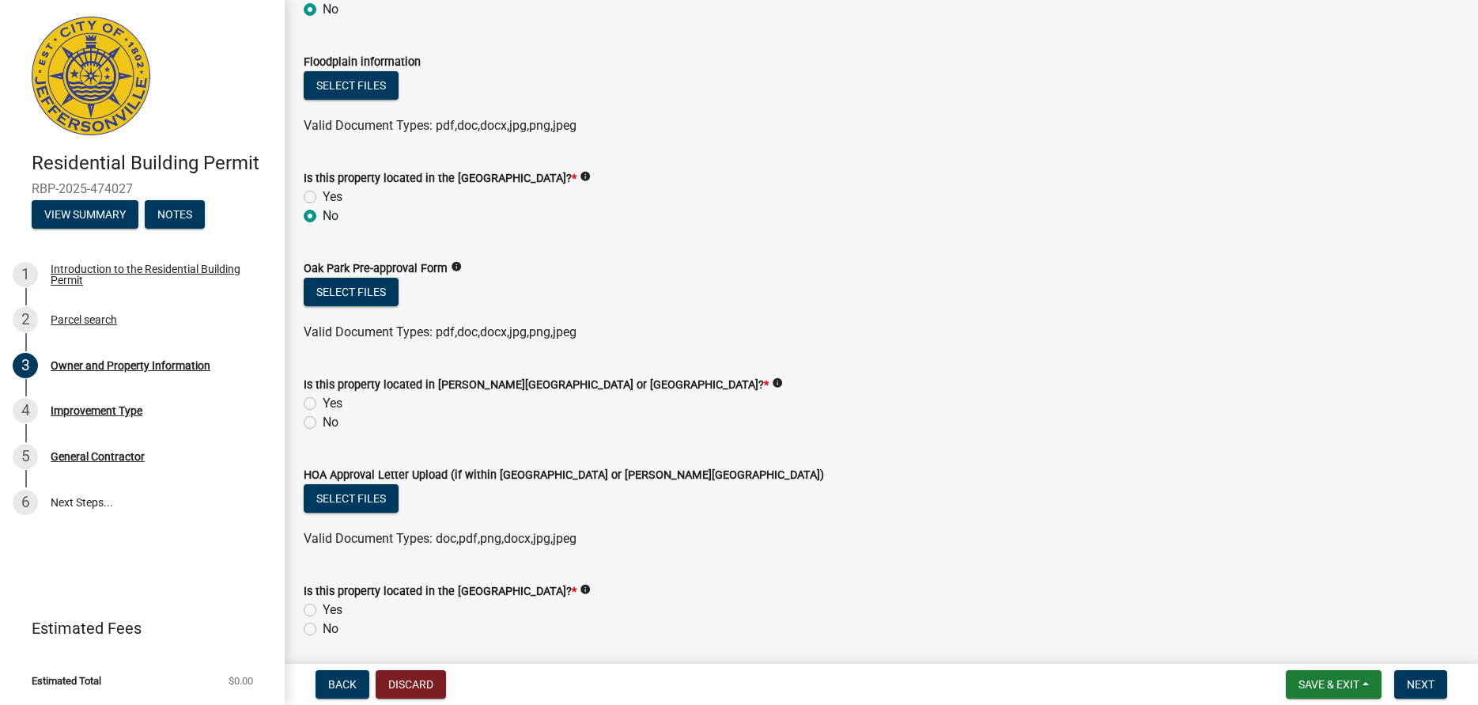
click at [323, 424] on label "No" at bounding box center [331, 422] width 16 height 19
click at [323, 423] on input "No" at bounding box center [328, 418] width 10 height 10
radio input "true"
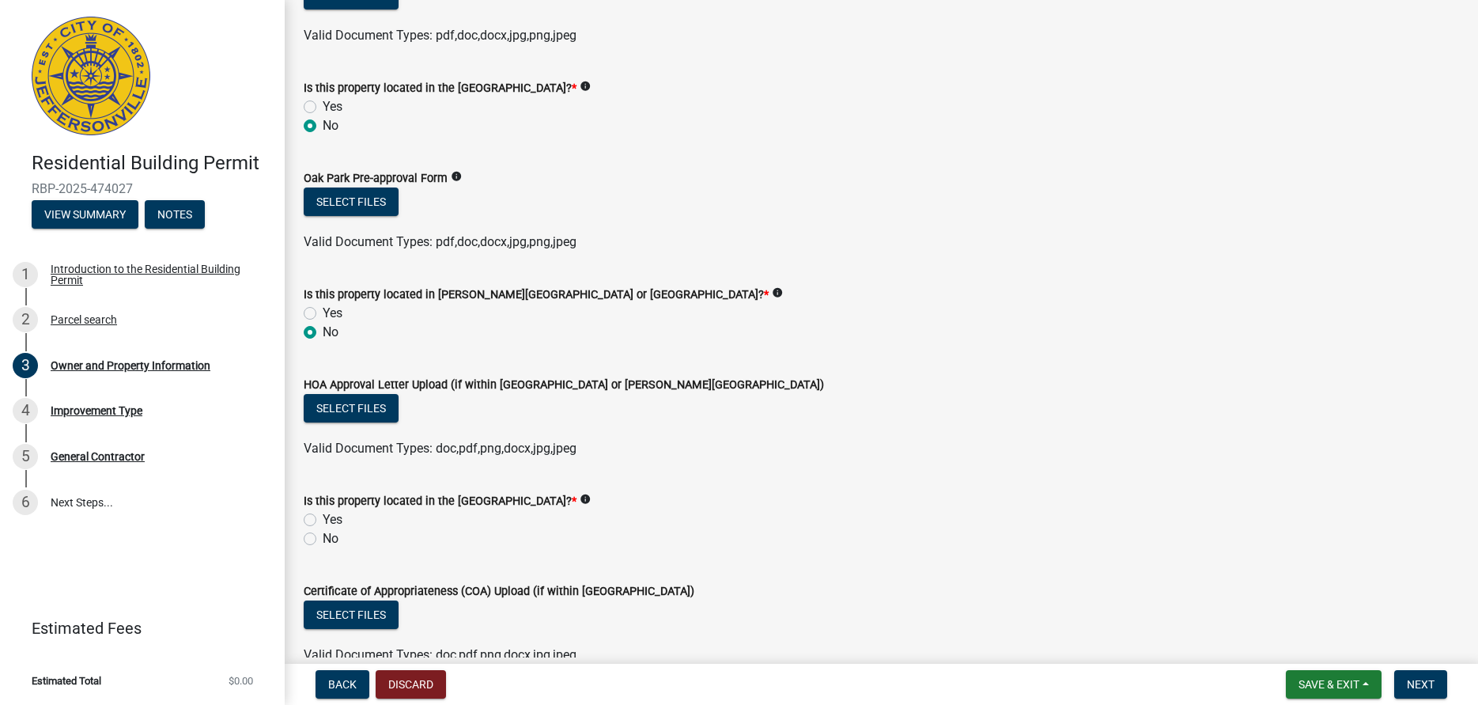
scroll to position [1345, 0]
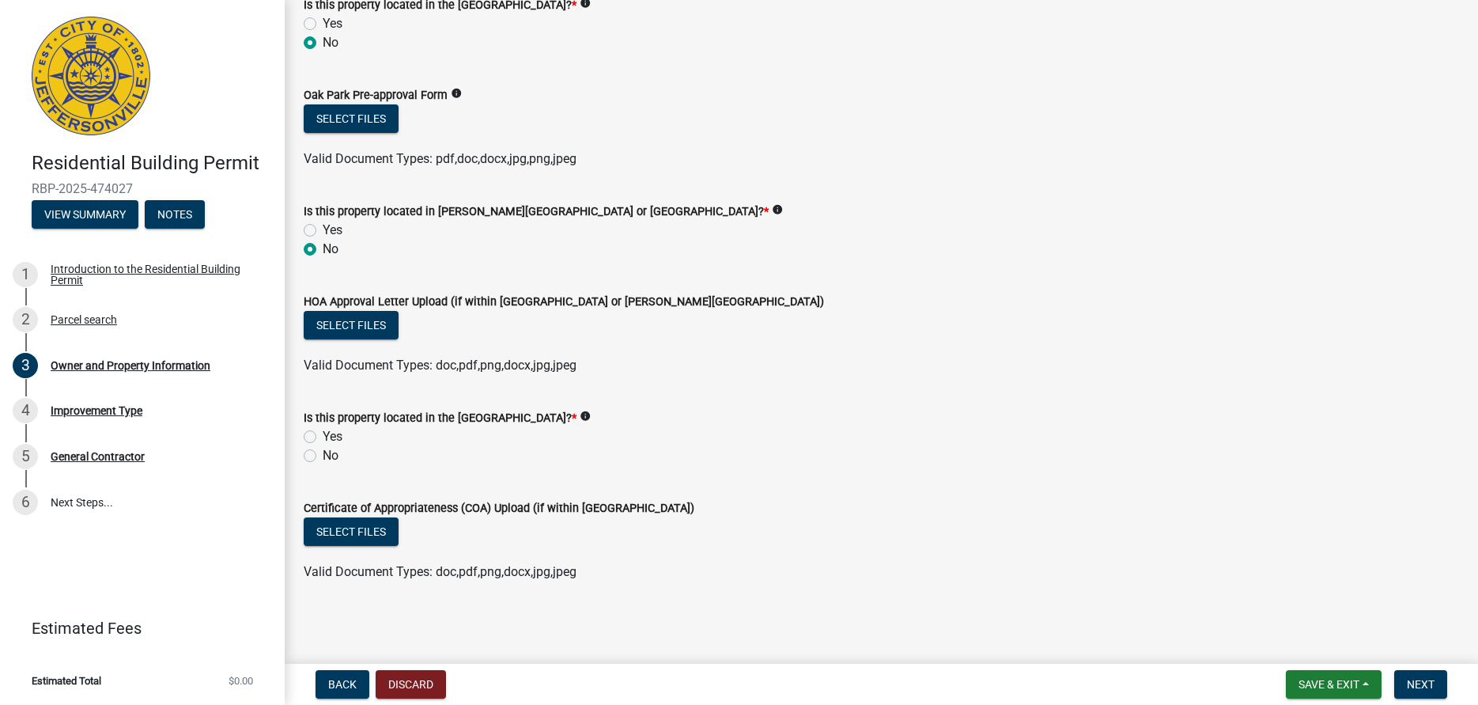
click at [323, 457] on label "No" at bounding box center [331, 455] width 16 height 19
click at [323, 456] on input "No" at bounding box center [328, 451] width 10 height 10
radio input "true"
click at [1426, 687] on span "Next" at bounding box center [1421, 684] width 28 height 13
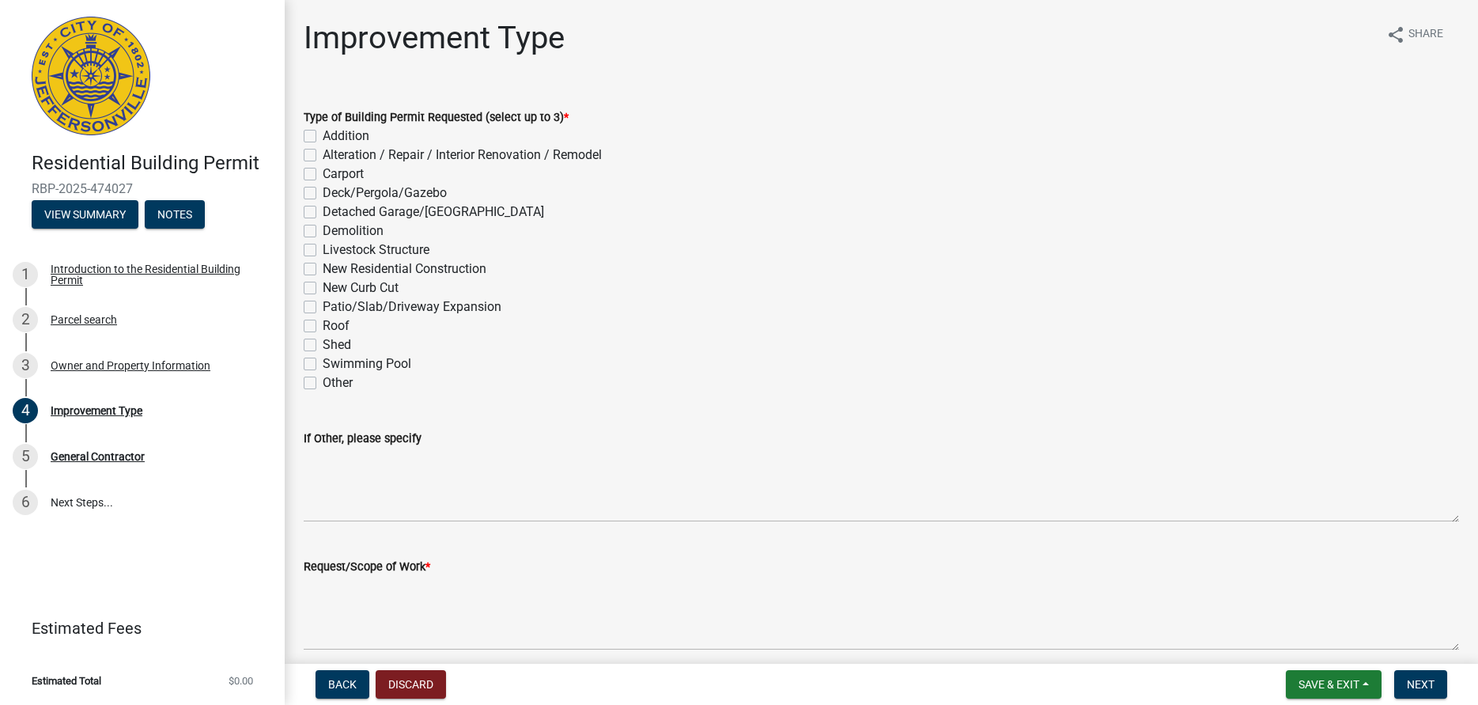
click at [323, 134] on label "Addition" at bounding box center [346, 136] width 47 height 19
click at [323, 134] on input "Addition" at bounding box center [328, 132] width 10 height 10
checkbox input "true"
checkbox input "false"
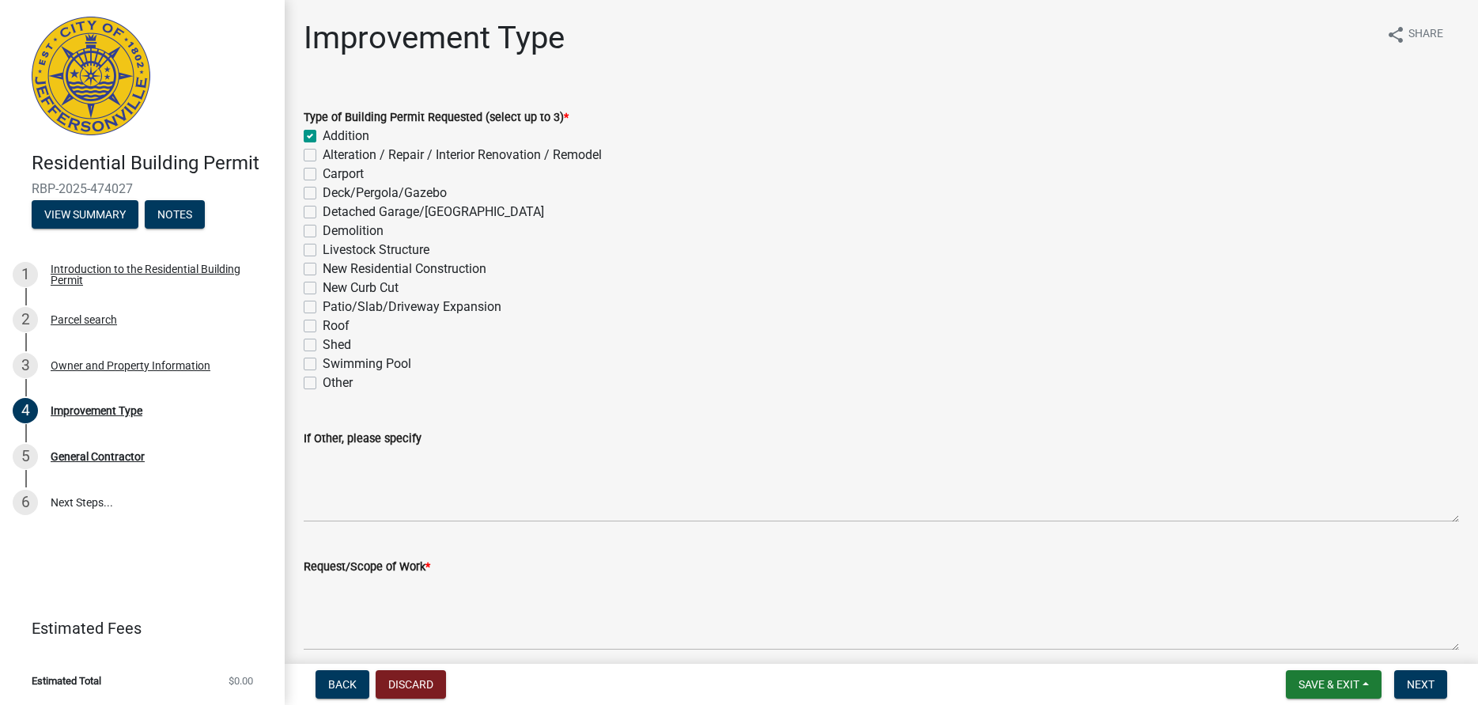
checkbox input "false"
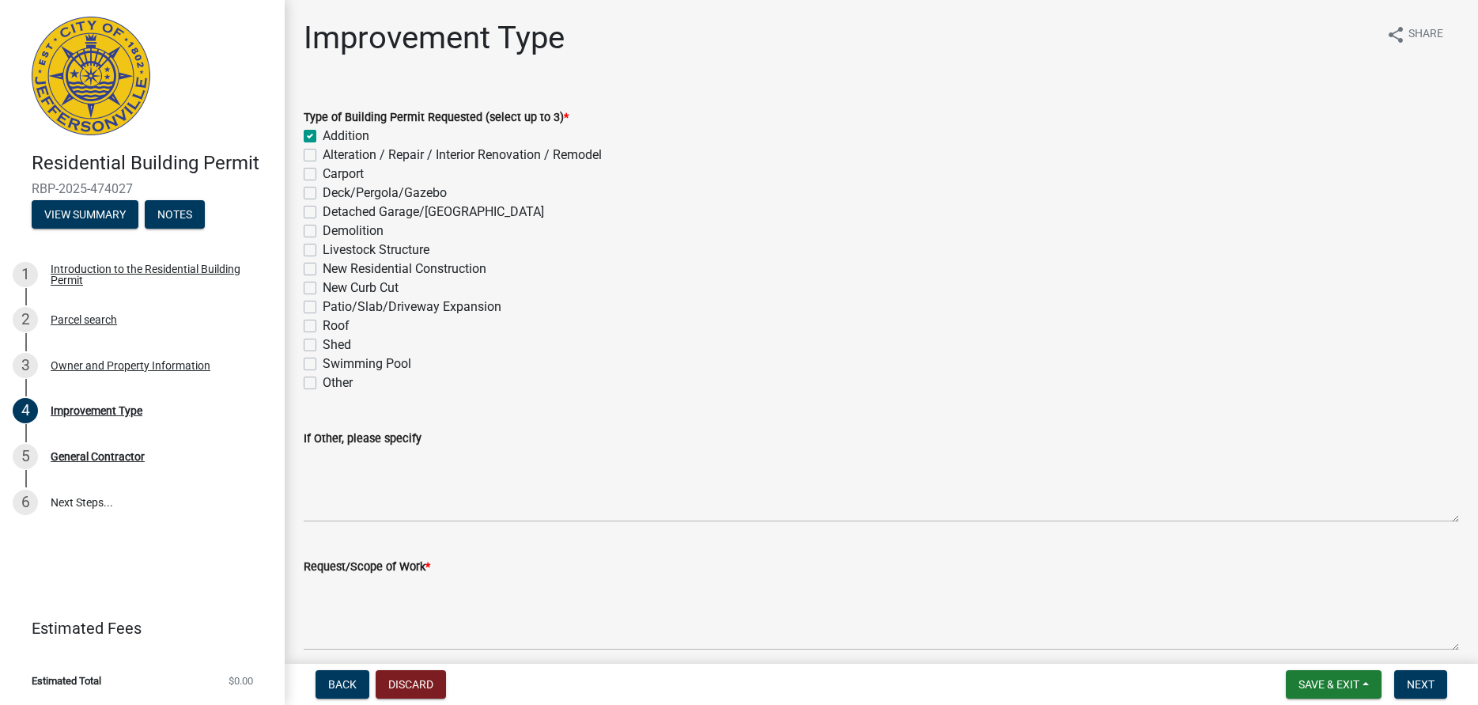
checkbox input "false"
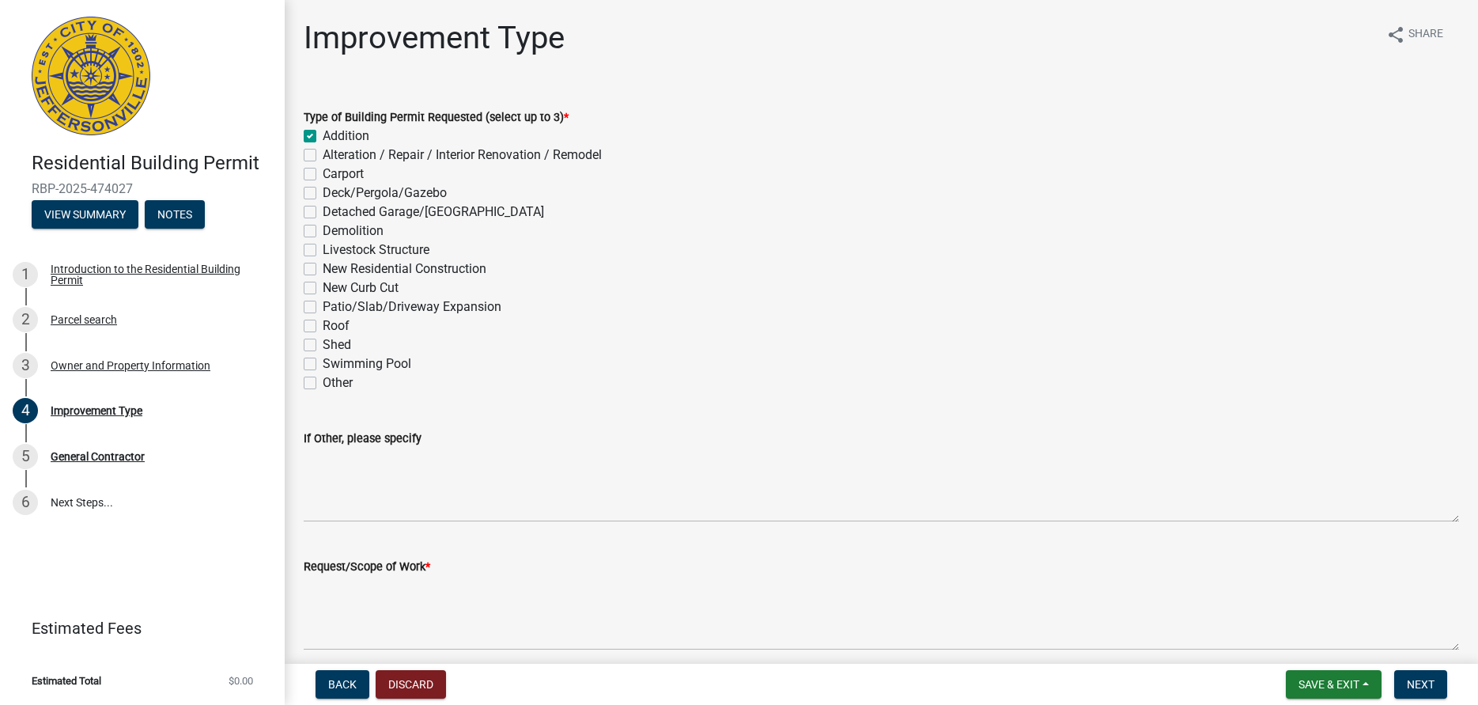
checkbox input "false"
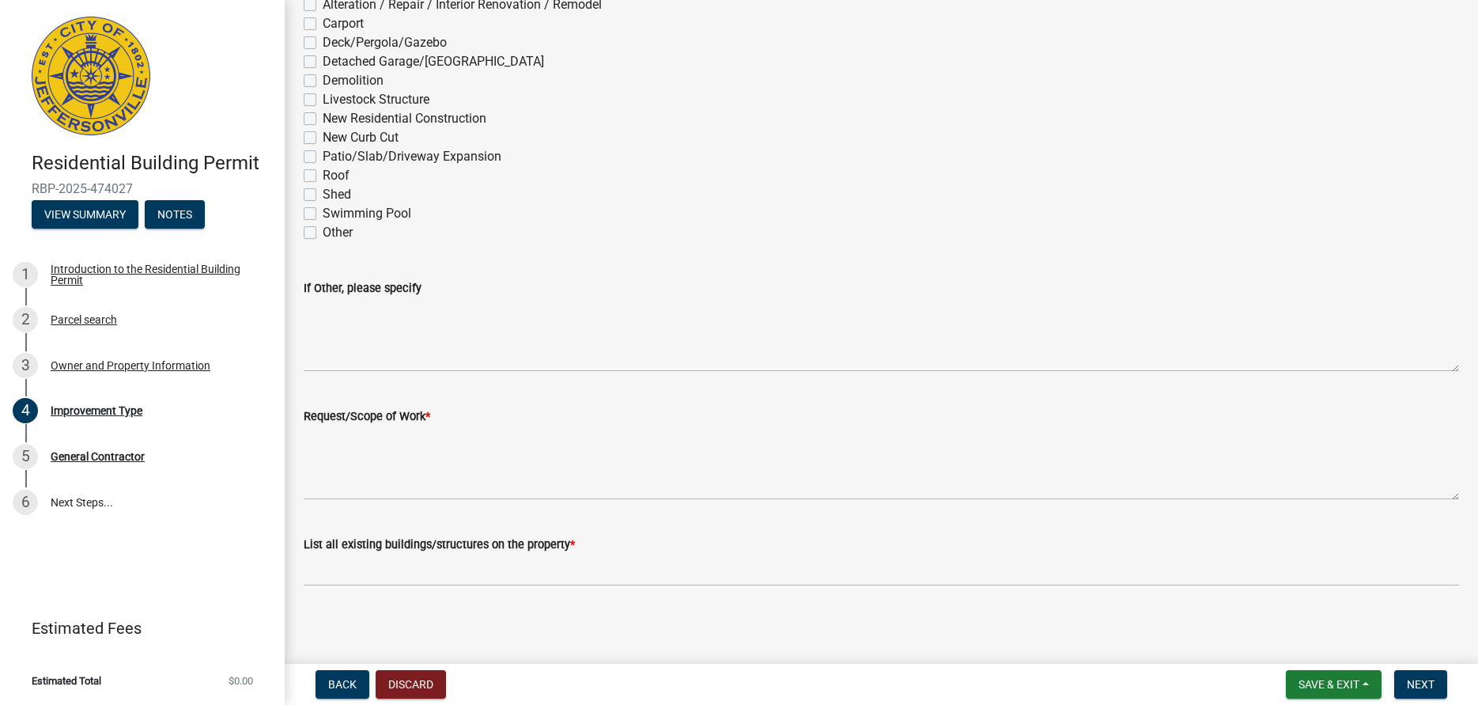
scroll to position [153, 0]
click at [1312, 686] on span "Save & Exit" at bounding box center [1328, 684] width 61 height 13
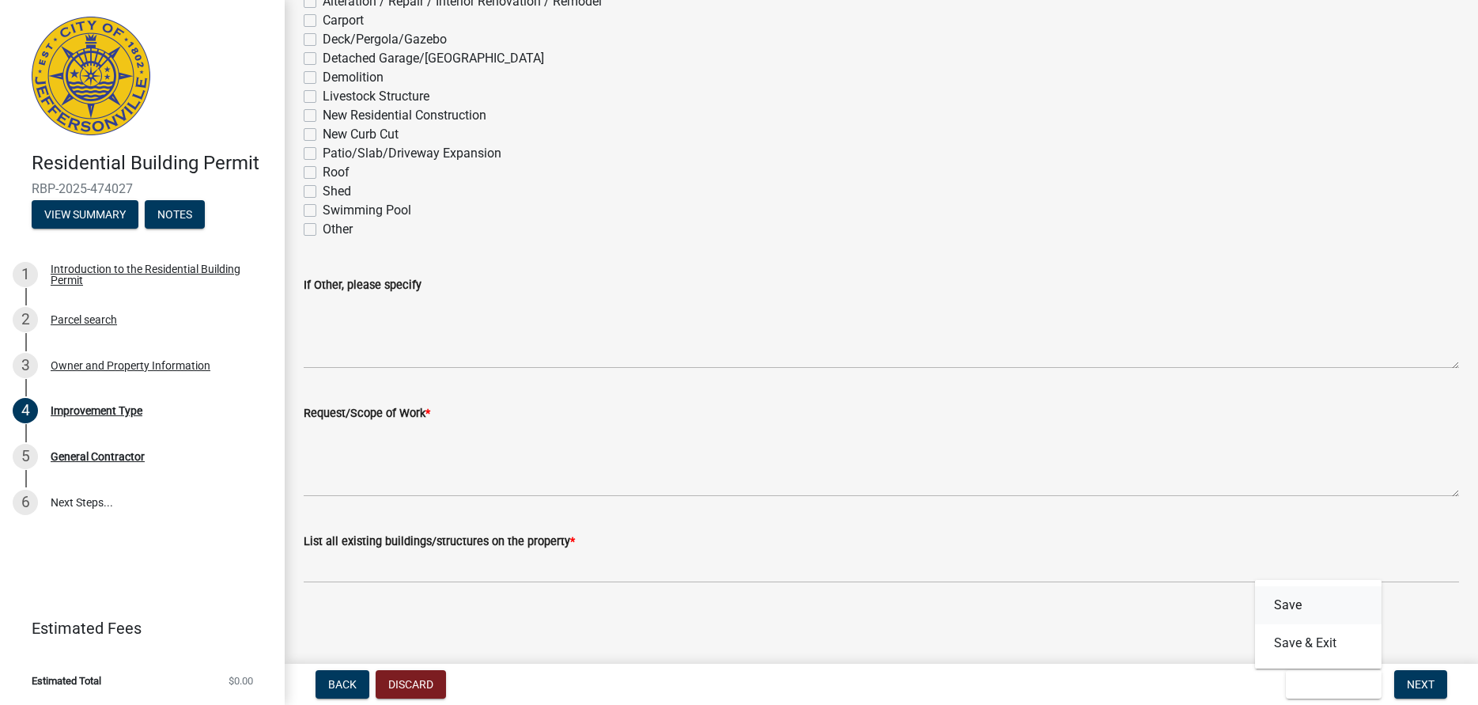
click at [1294, 605] on button "Save" at bounding box center [1318, 605] width 127 height 38
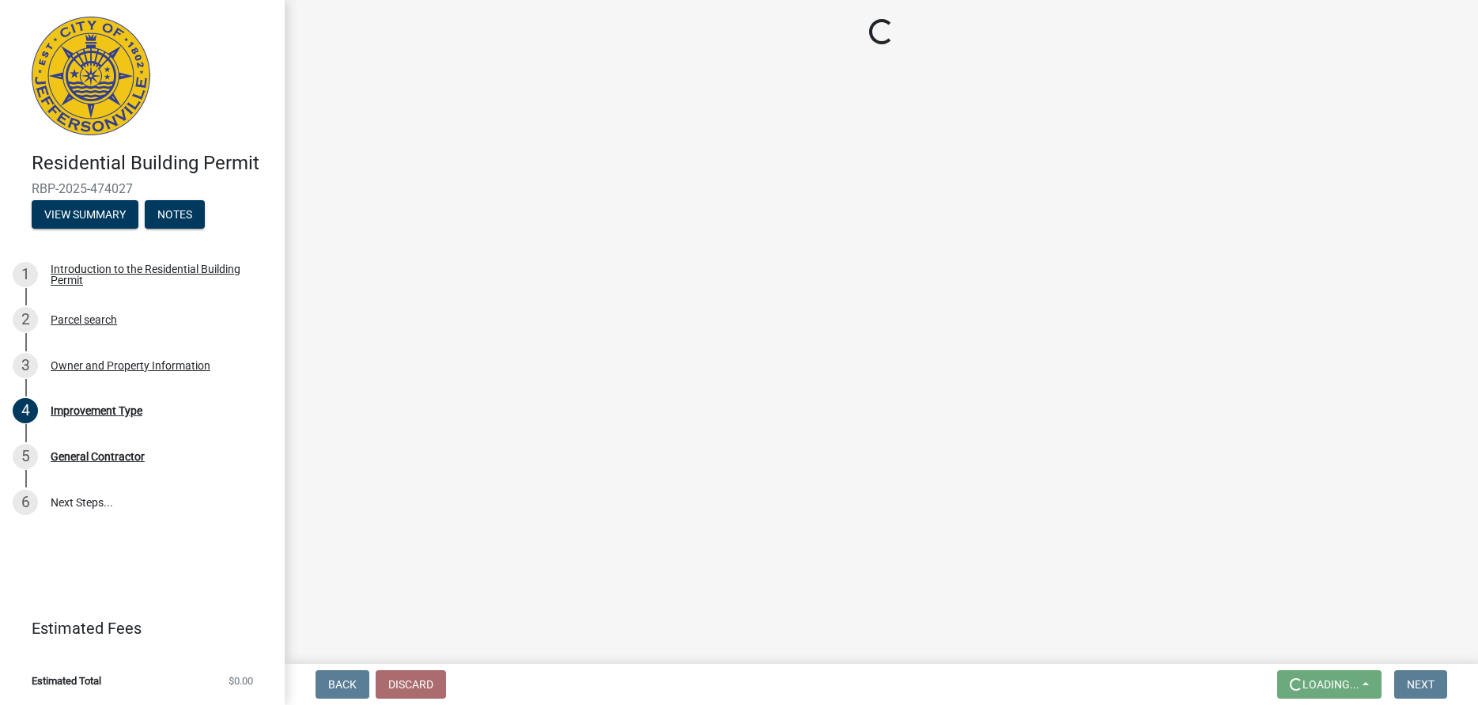
scroll to position [0, 0]
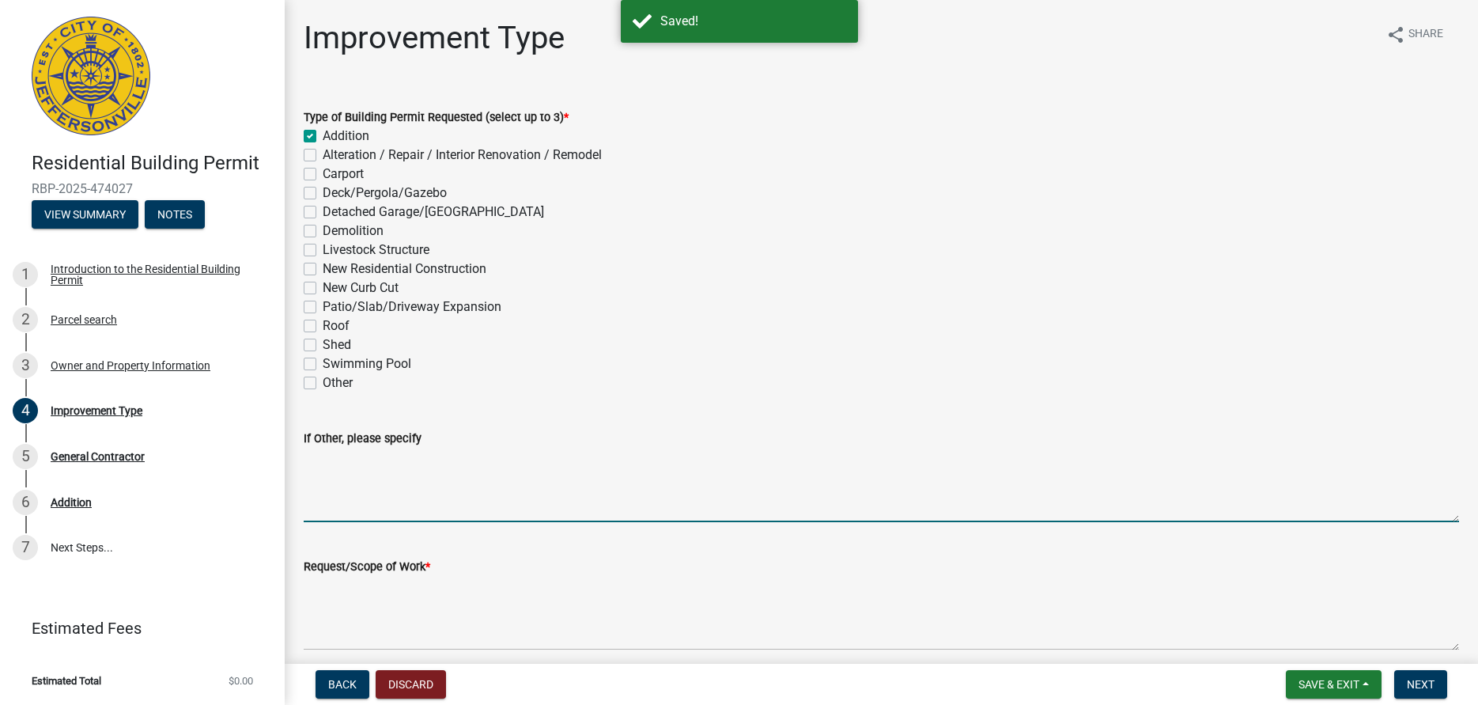
click at [325, 500] on textarea "If Other, please specify" at bounding box center [881, 485] width 1155 height 74
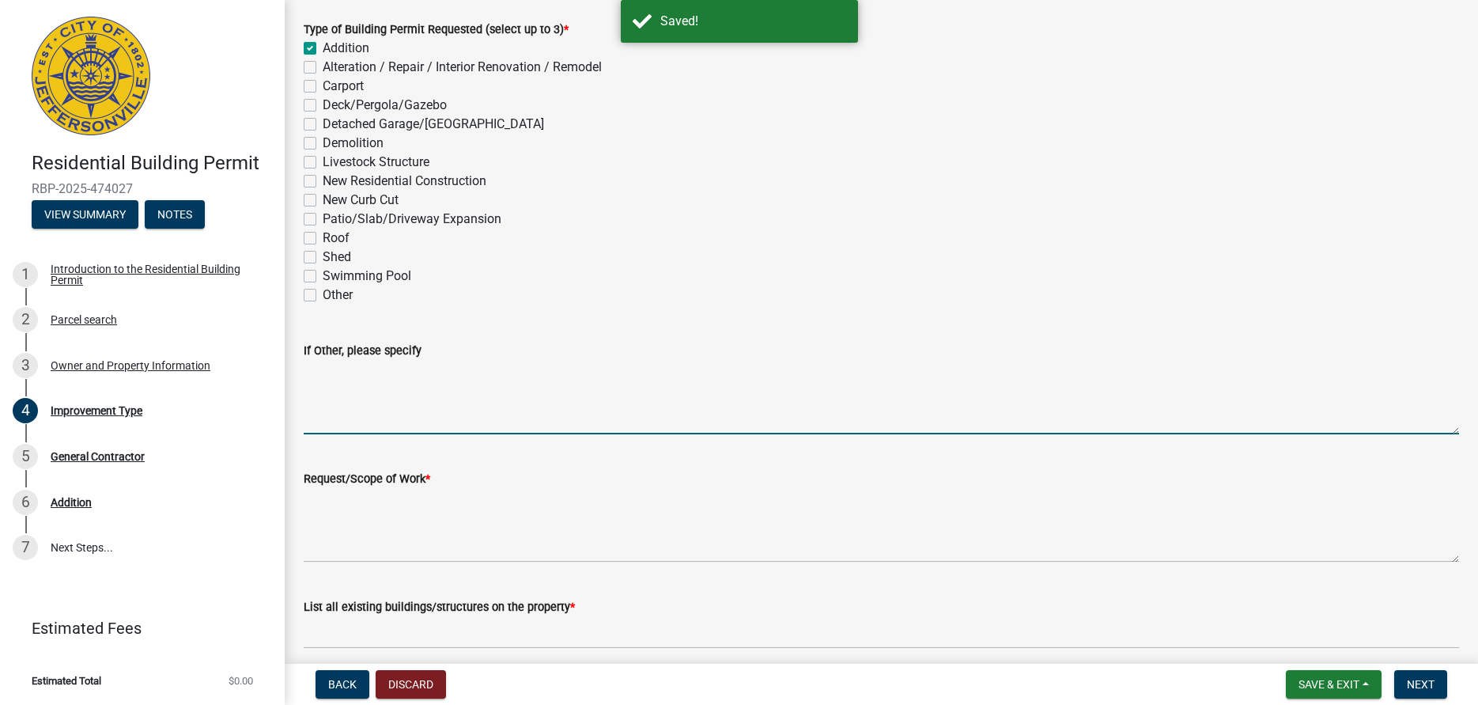
scroll to position [153, 0]
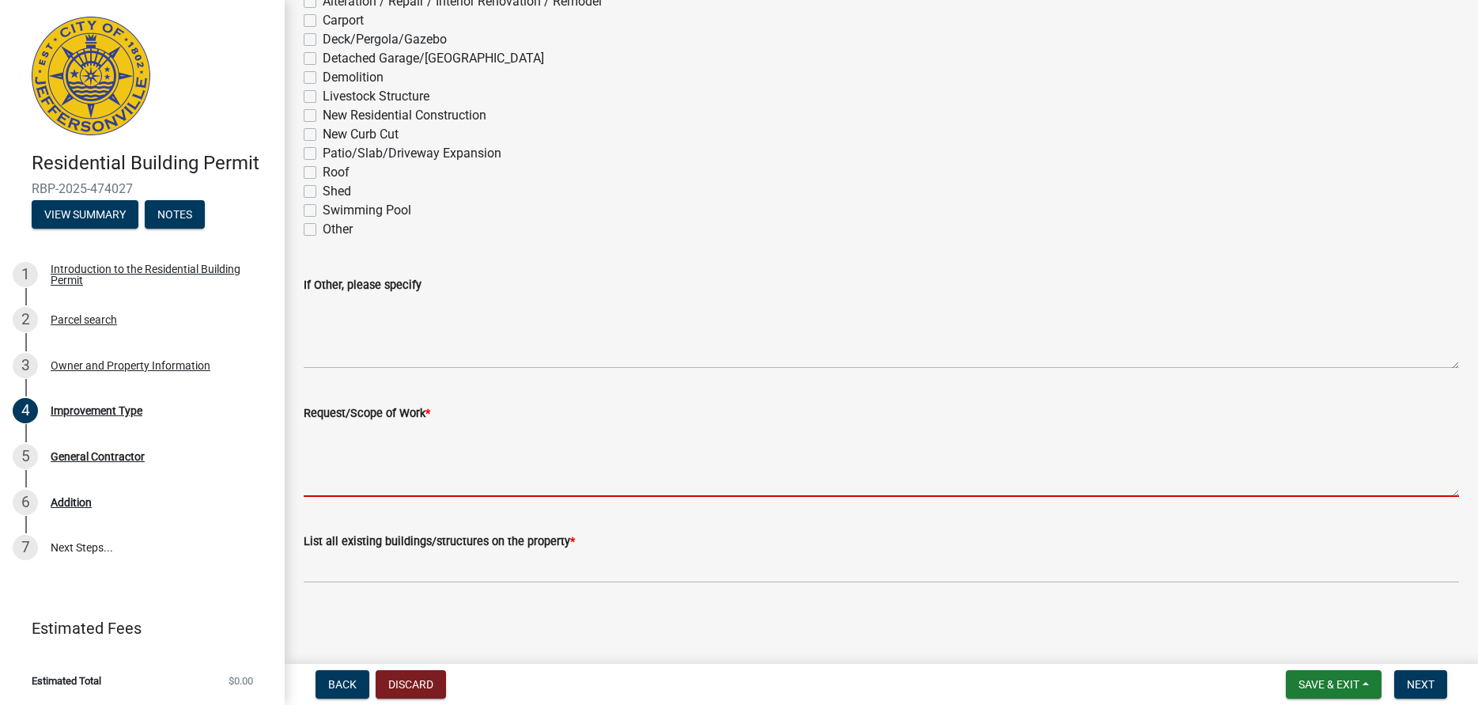
click at [378, 467] on textarea "Request/Scope of Work *" at bounding box center [881, 459] width 1155 height 74
